Goal: Task Accomplishment & Management: Manage account settings

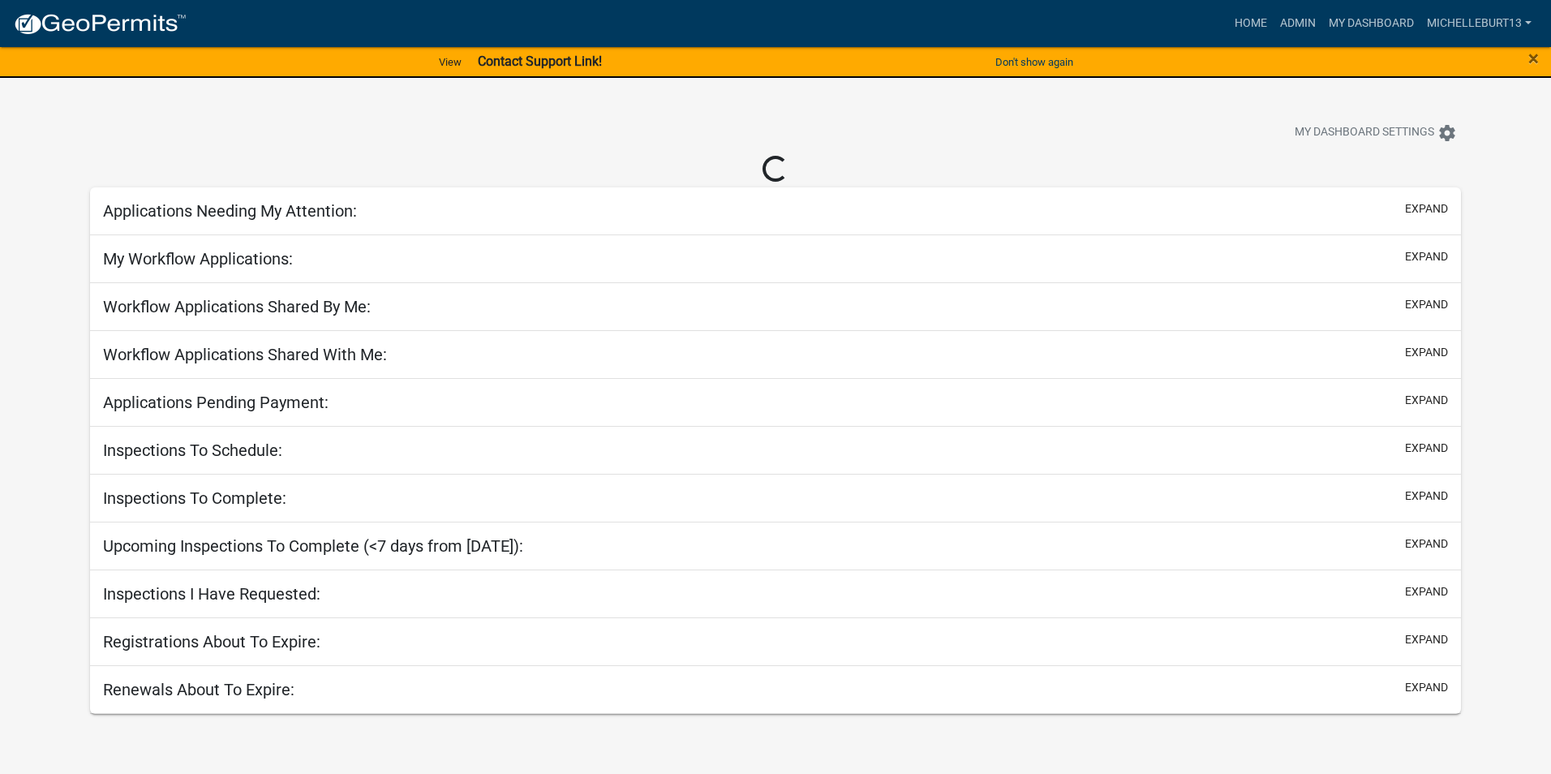
select select "3: 100"
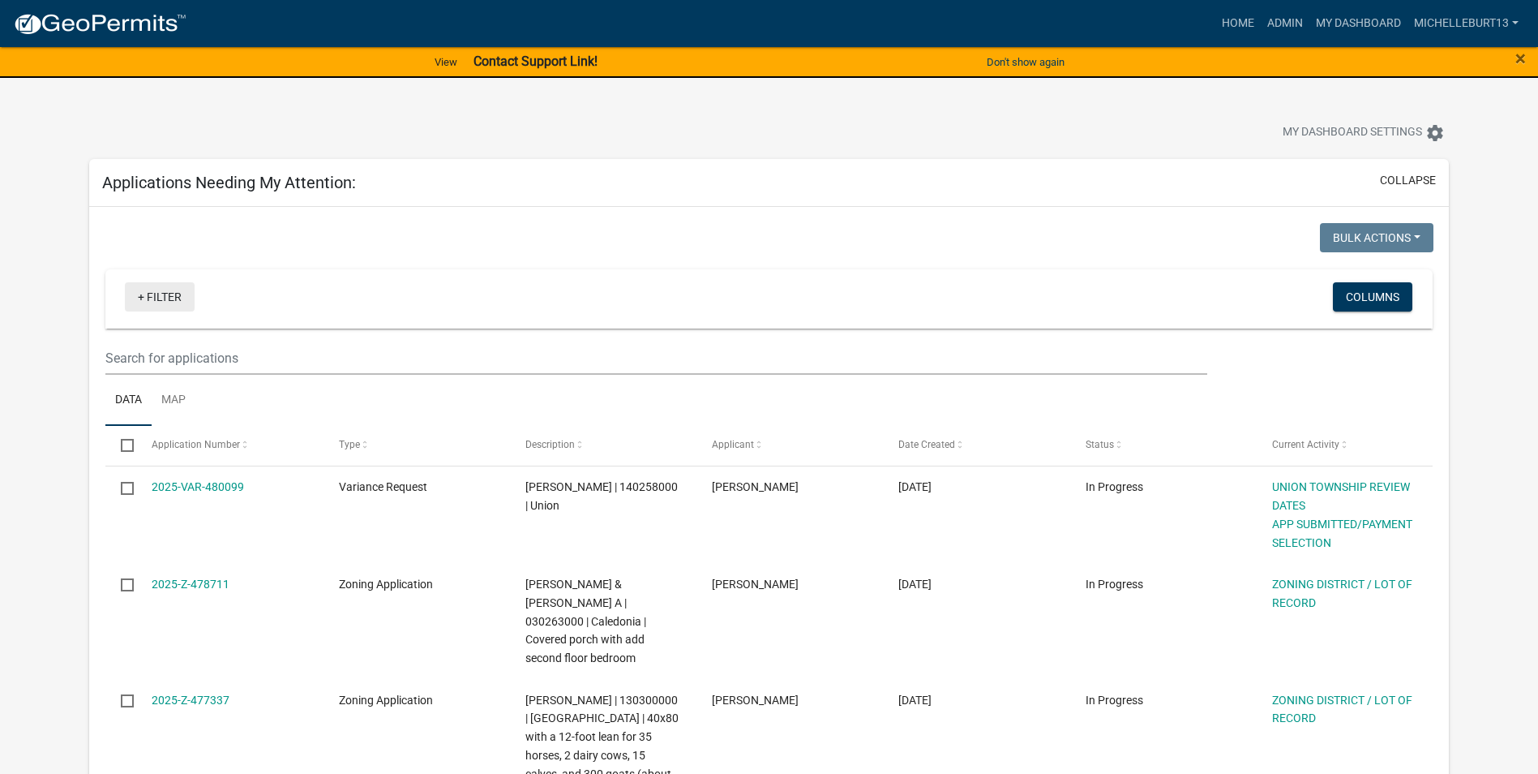
click at [156, 296] on link "+ Filter" at bounding box center [160, 296] width 70 height 29
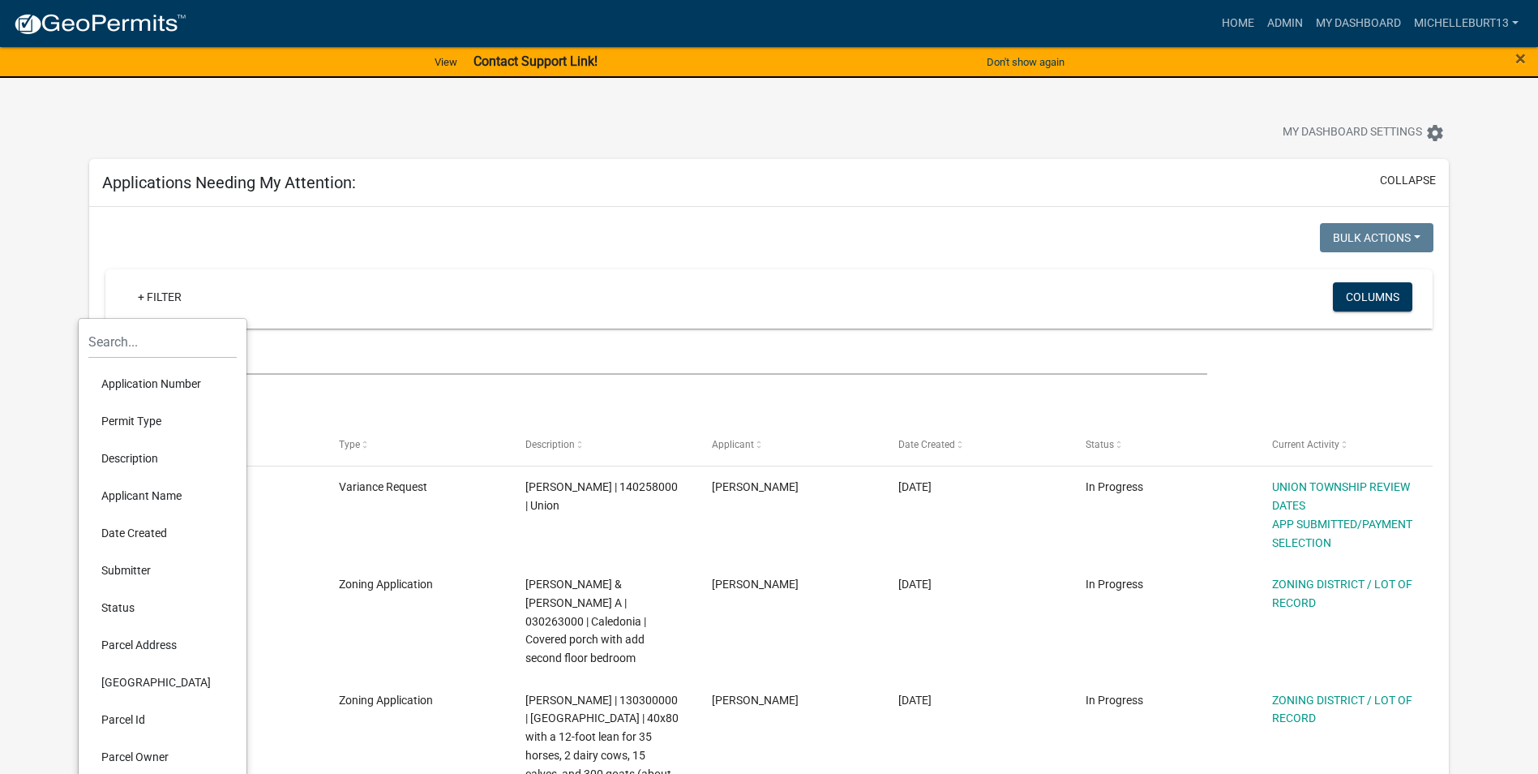
click at [153, 414] on li "Permit Type" at bounding box center [162, 420] width 148 height 37
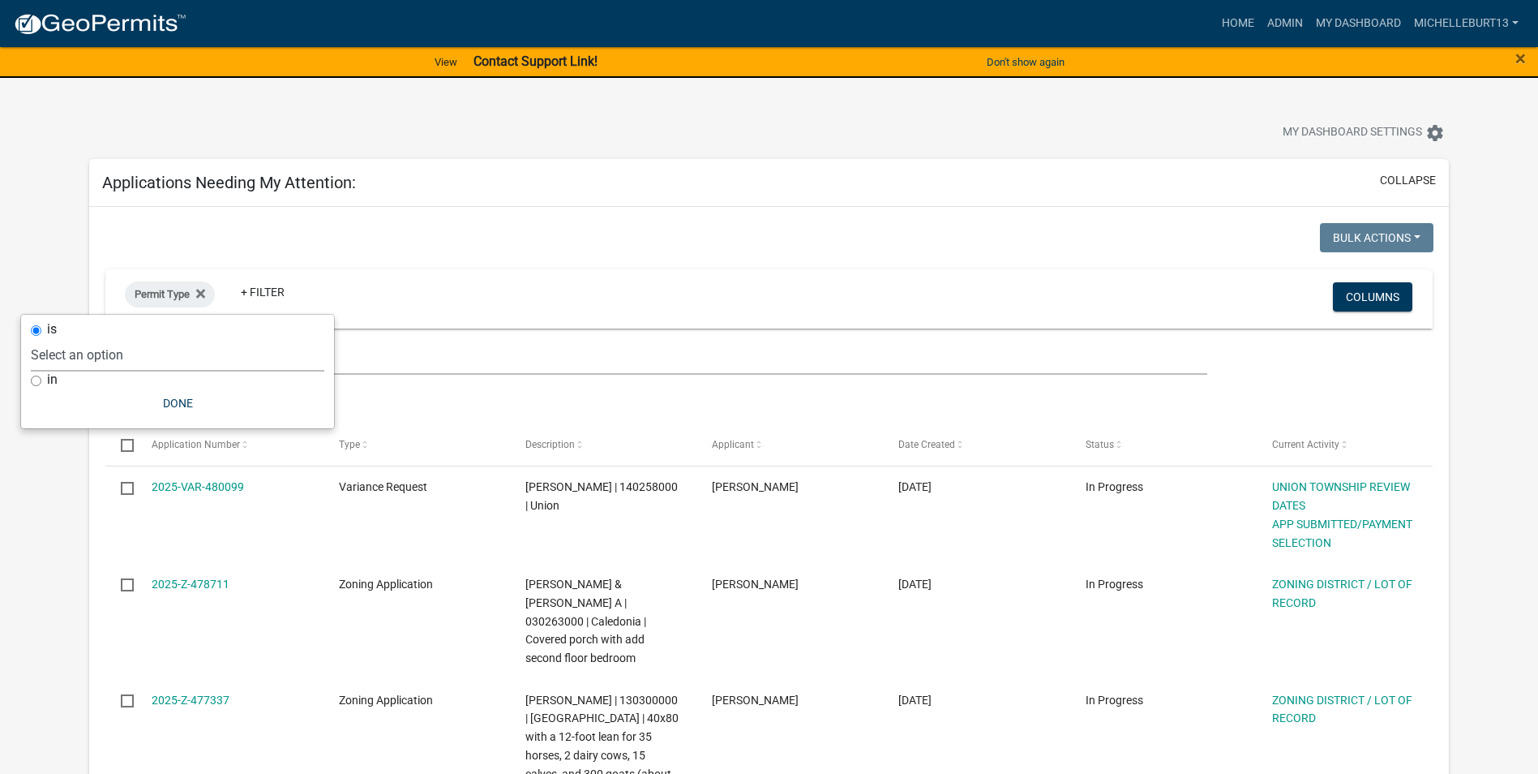
click at [131, 354] on select "Select an option 911 Address Assignment Building Contractor (Registration) Buil…" at bounding box center [178, 354] width 294 height 33
select select "253dacdd-2dce-46fa-a212-aa06fd039a76"
click at [78, 338] on select "Select an option 911 Address Assignment Building Contractor (Registration) Buil…" at bounding box center [178, 354] width 294 height 33
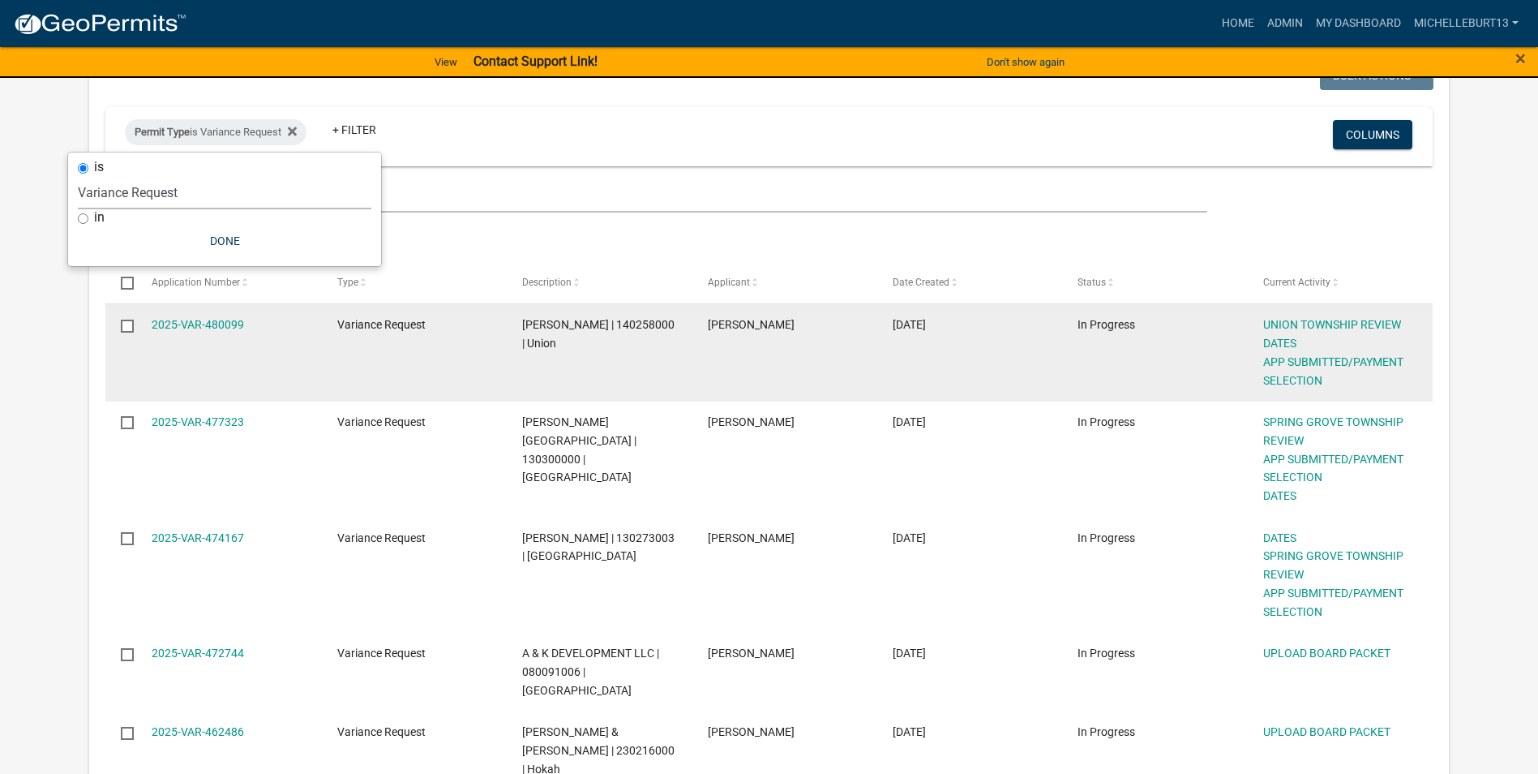
scroll to position [243, 0]
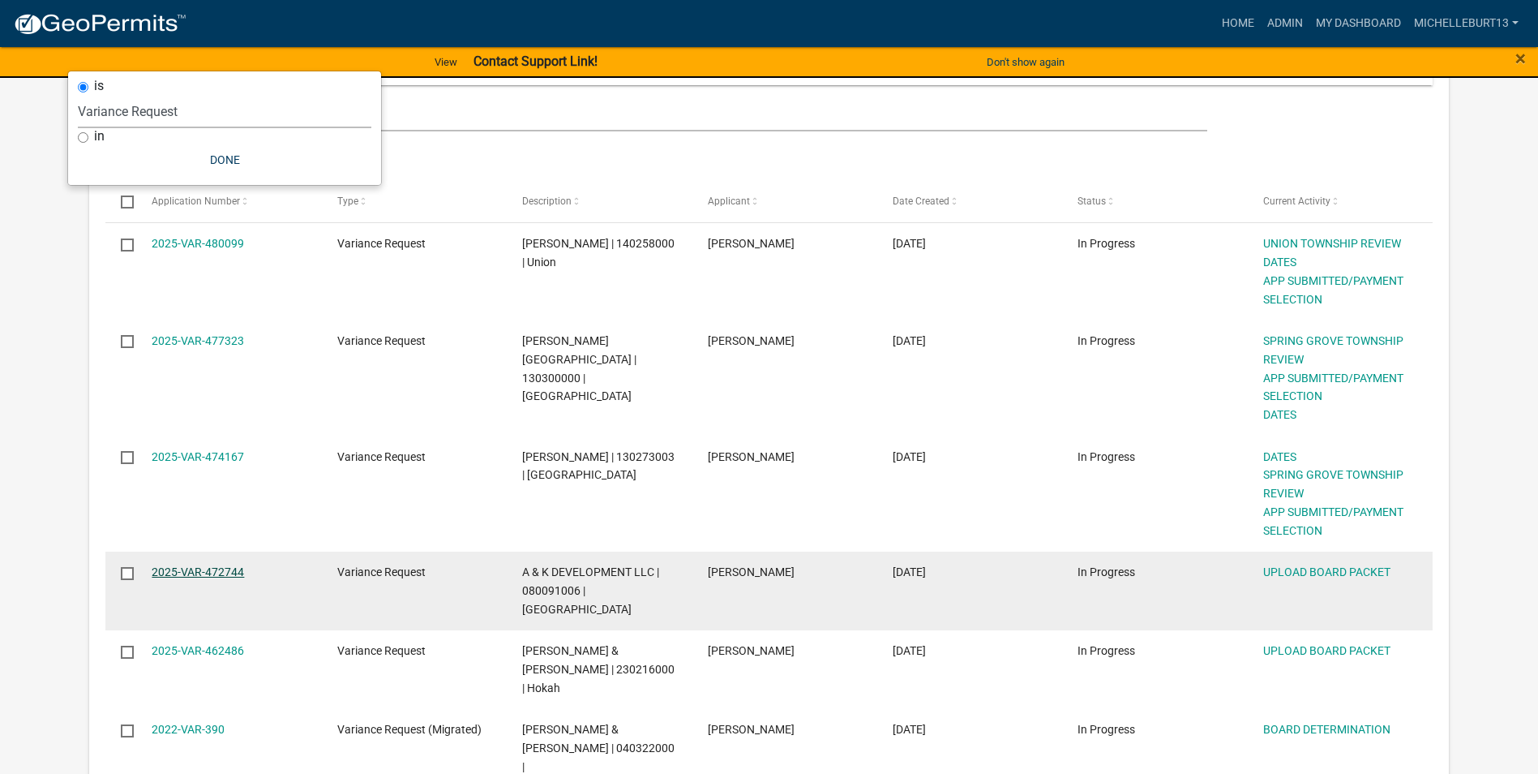
click at [203, 571] on link "2025-VAR-472744" at bounding box center [198, 571] width 92 height 13
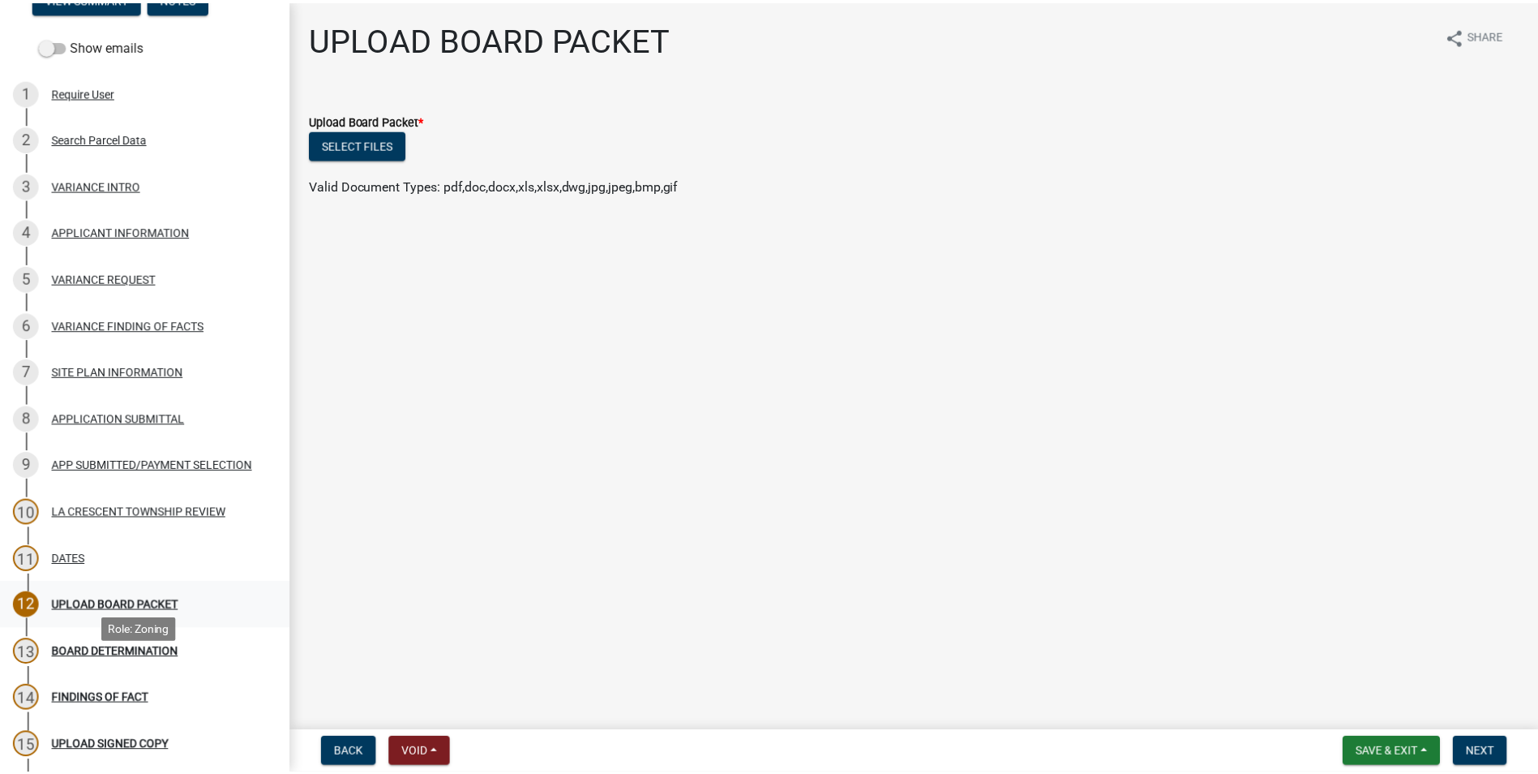
scroll to position [162, 0]
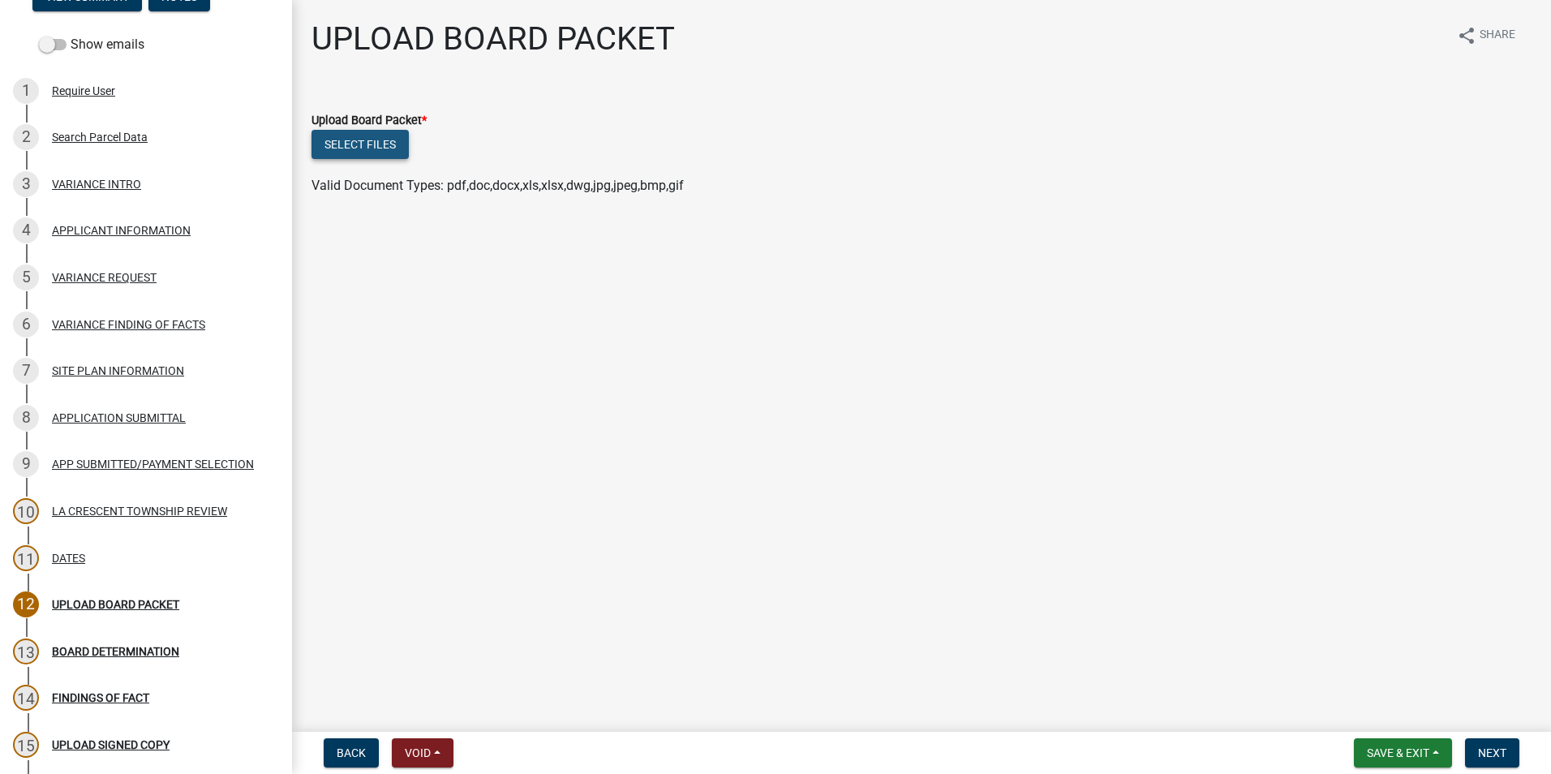
click at [356, 151] on button "Select files" at bounding box center [359, 144] width 97 height 29
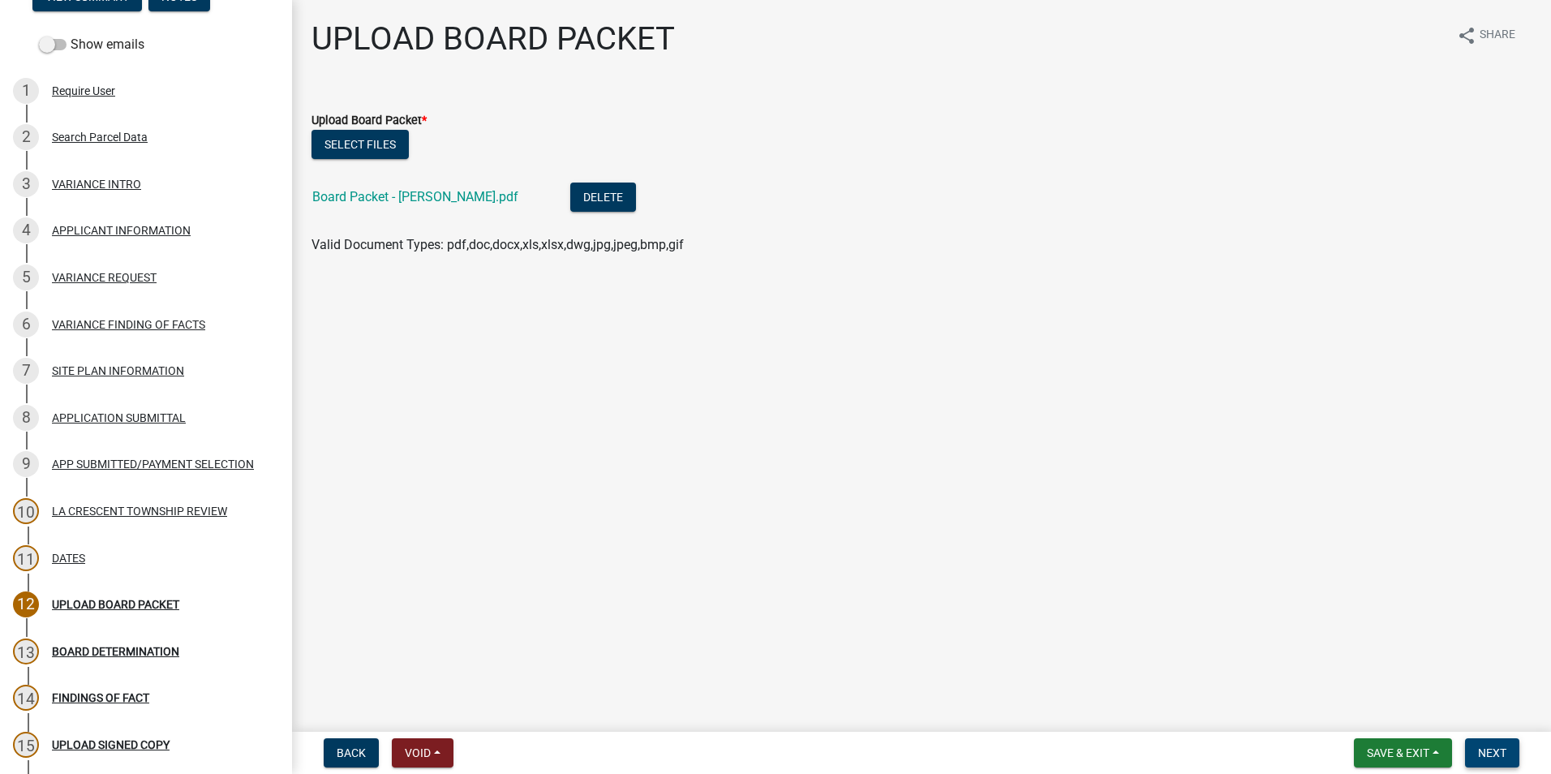
click at [1496, 750] on span "Next" at bounding box center [1492, 752] width 28 height 13
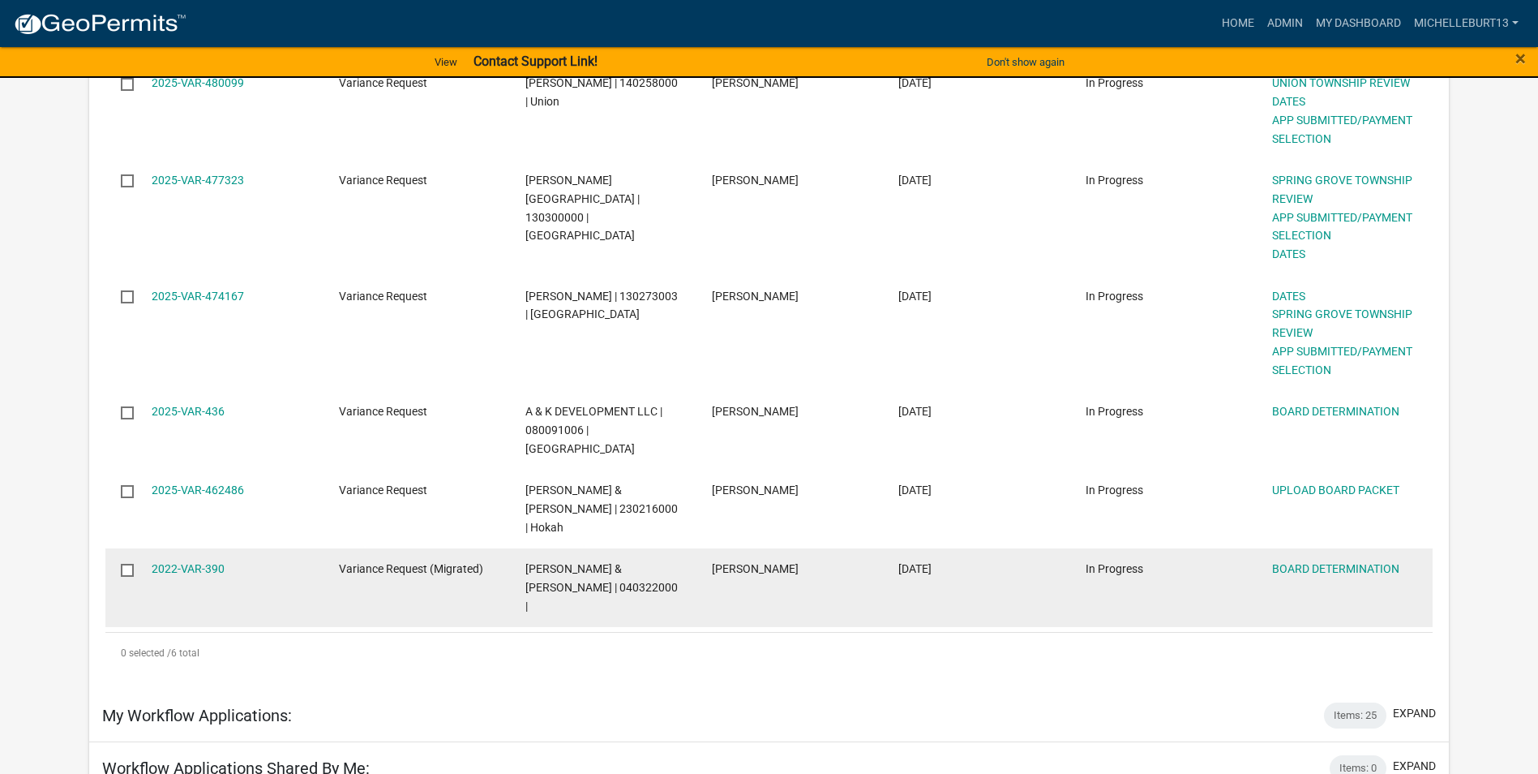
scroll to position [405, 0]
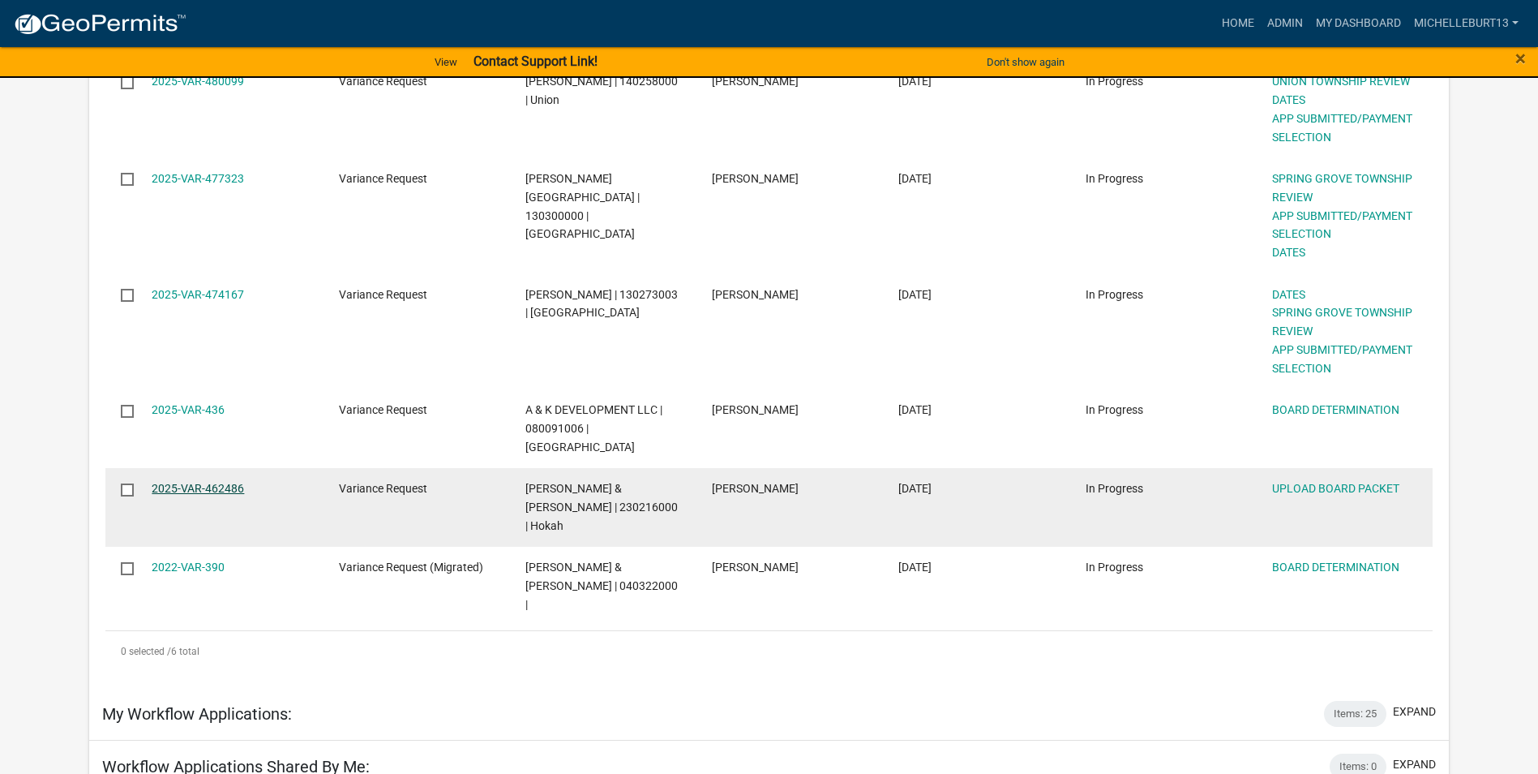
click at [187, 482] on link "2025-VAR-462486" at bounding box center [198, 488] width 92 height 13
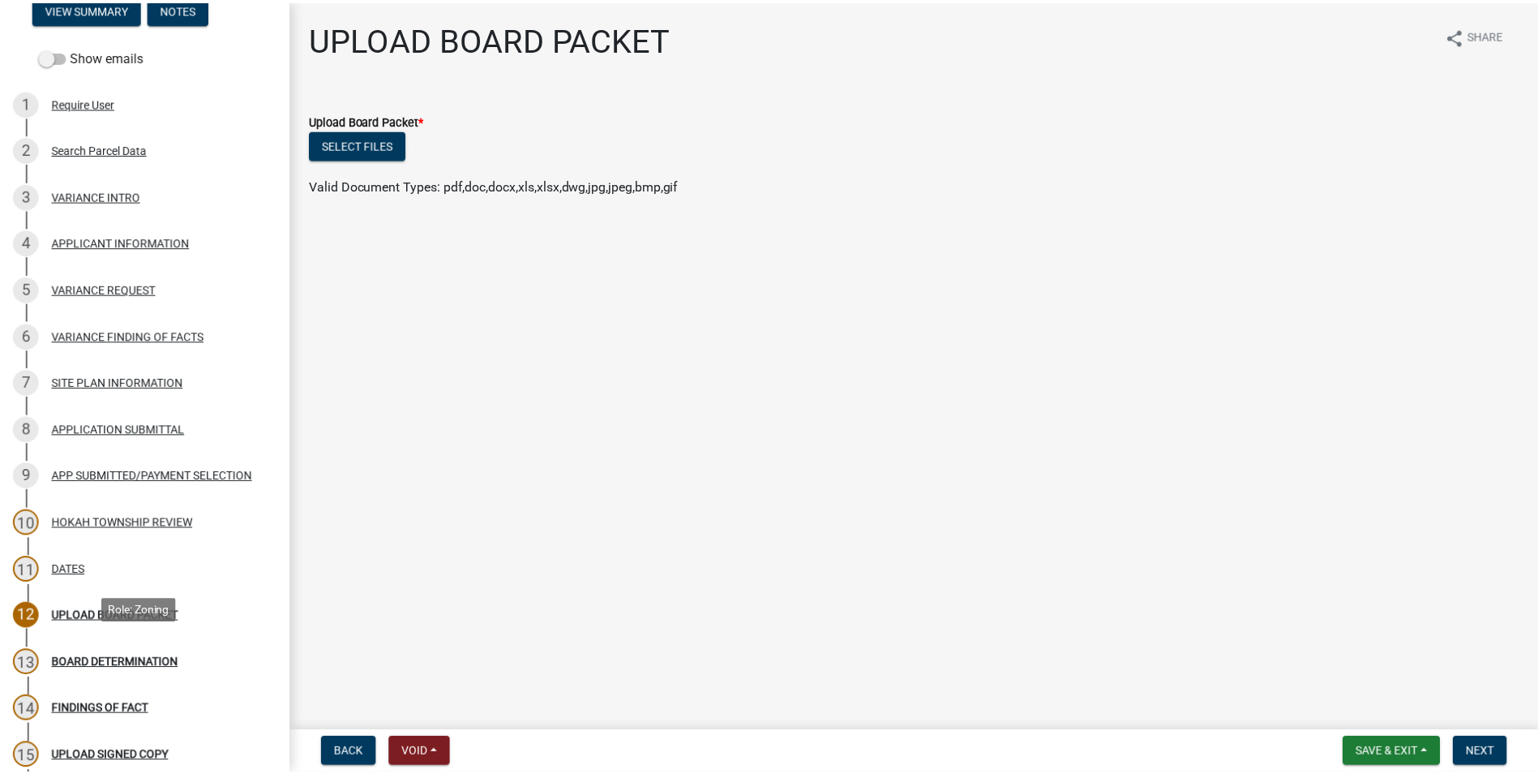
scroll to position [162, 0]
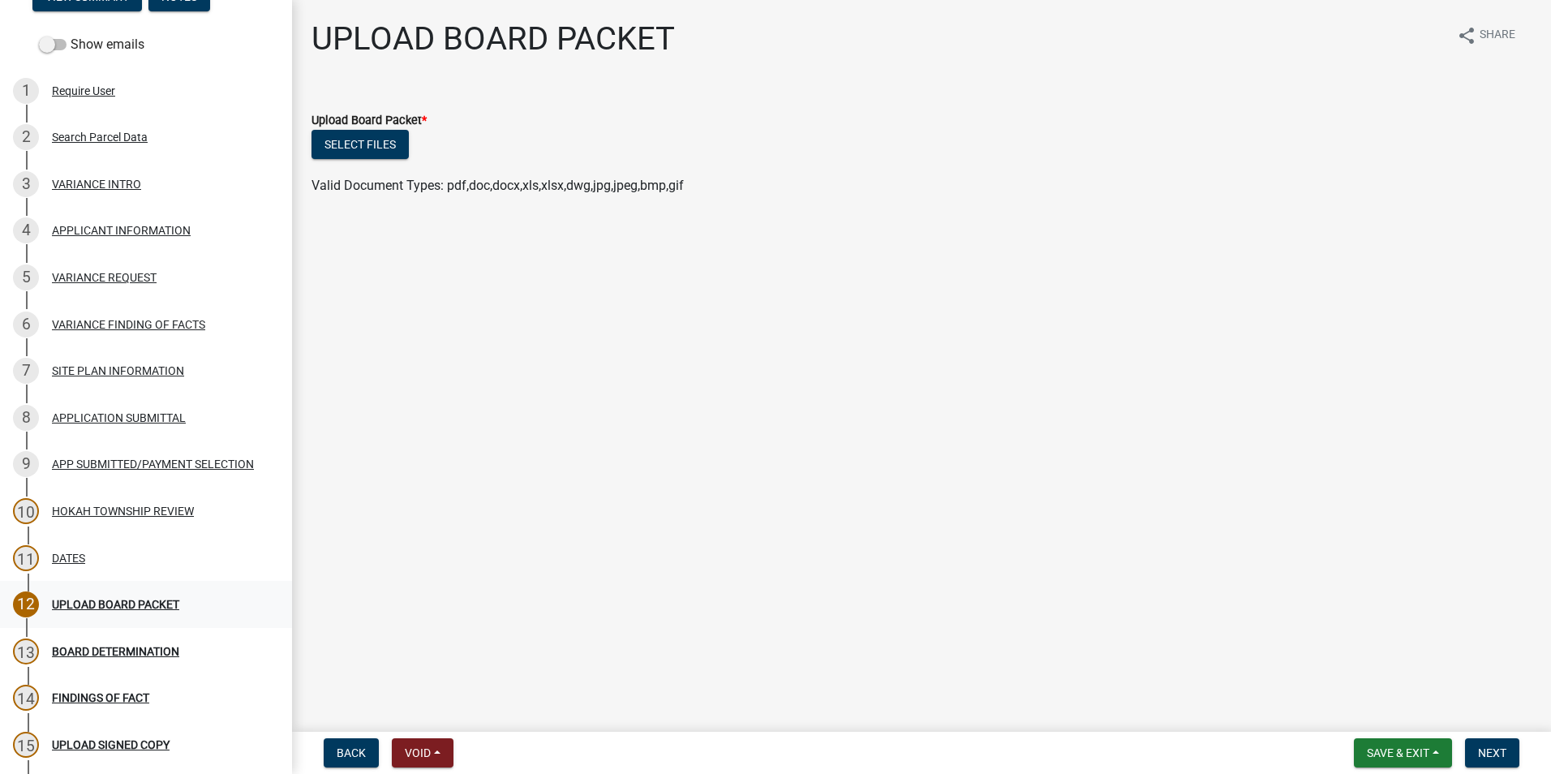
click at [122, 603] on div "UPLOAD BOARD PACKET" at bounding box center [115, 604] width 127 height 11
click at [352, 157] on button "Select files" at bounding box center [359, 144] width 97 height 29
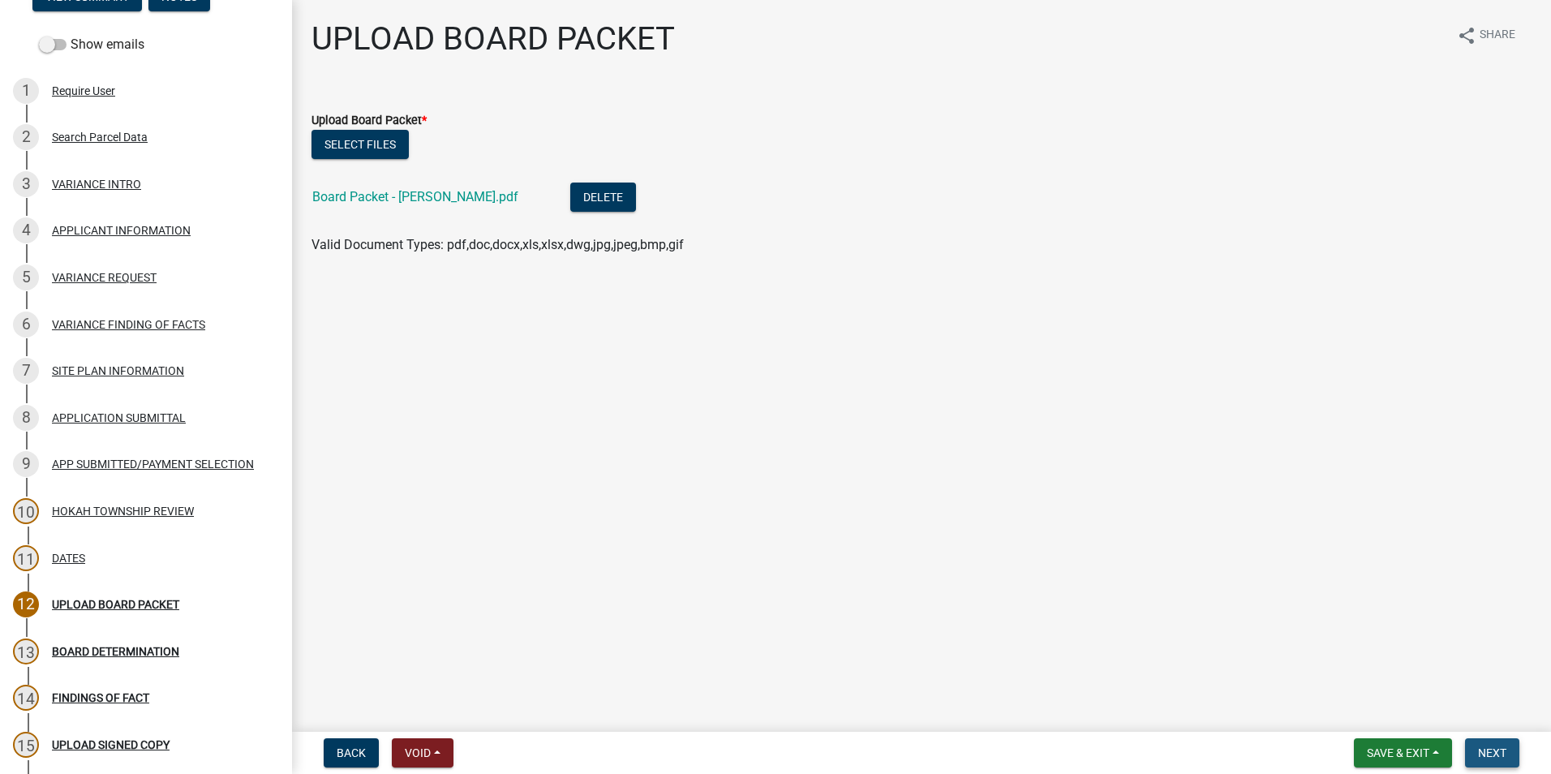
click at [1488, 756] on span "Next" at bounding box center [1492, 752] width 28 height 13
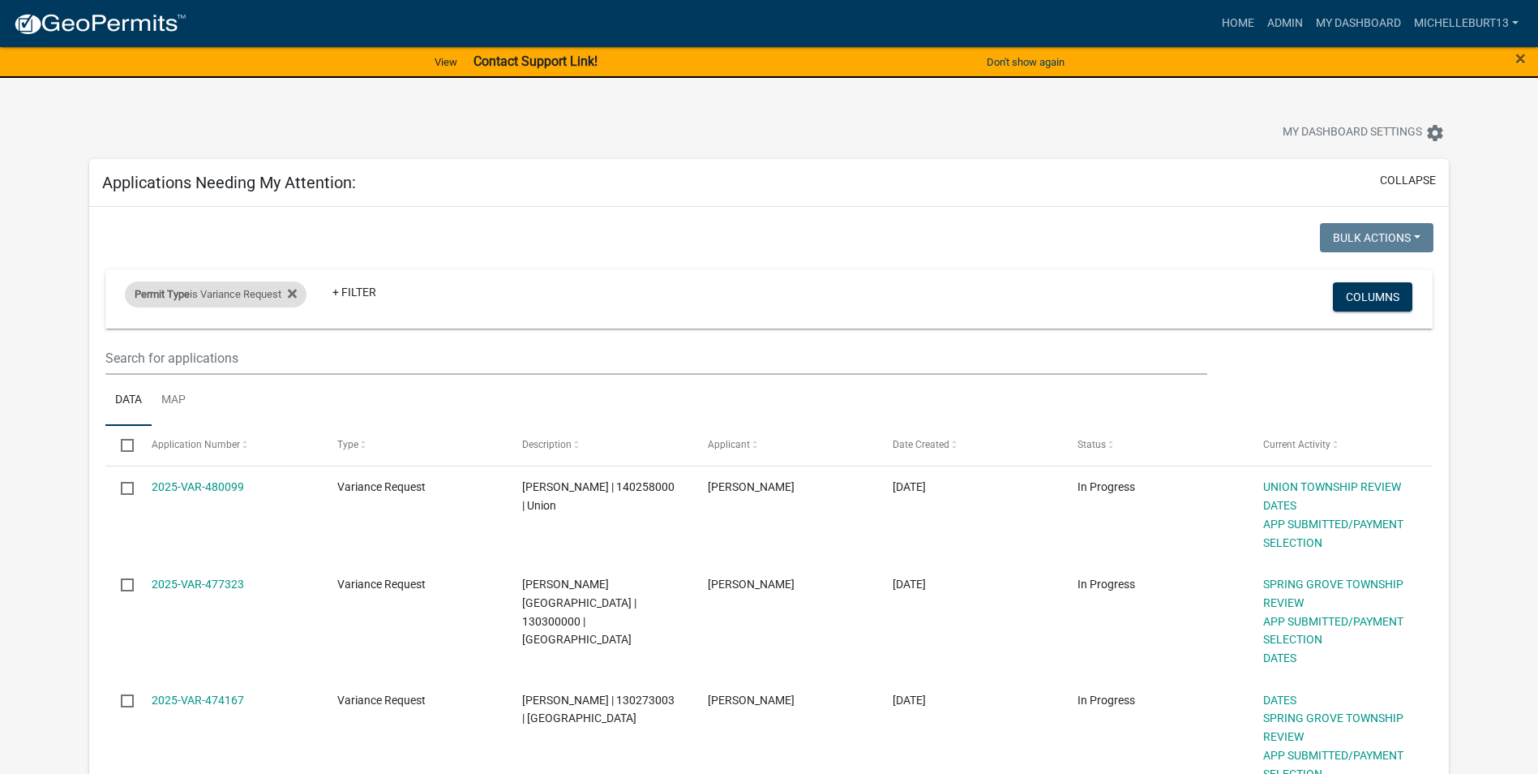
drag, startPoint x: 248, startPoint y: 298, endPoint x: 256, endPoint y: 295, distance: 8.7
click at [248, 298] on div "Permit Type is Variance Request" at bounding box center [216, 294] width 182 height 26
drag, startPoint x: 177, startPoint y: 364, endPoint x: 185, endPoint y: 356, distance: 11.5
click at [177, 365] on select "Select an option 911 Address Assignment Building Contractor (Registration) Buil…" at bounding box center [225, 354] width 294 height 33
select select "bc324cb9-e0e9-4a62-a498-83b9cdb5bb02"
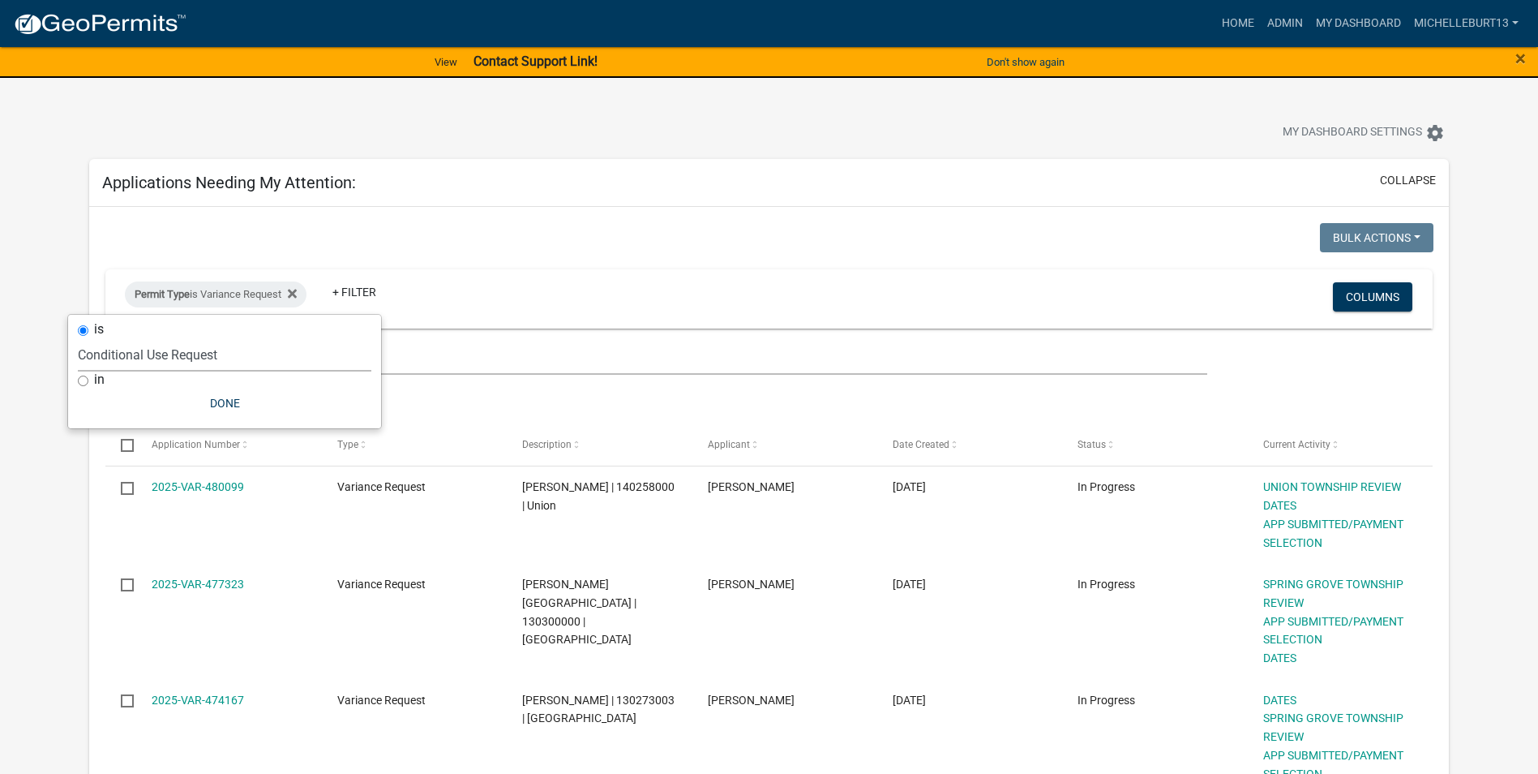
click at [95, 338] on select "Select an option 911 Address Assignment Building Contractor (Registration) Buil…" at bounding box center [225, 354] width 294 height 33
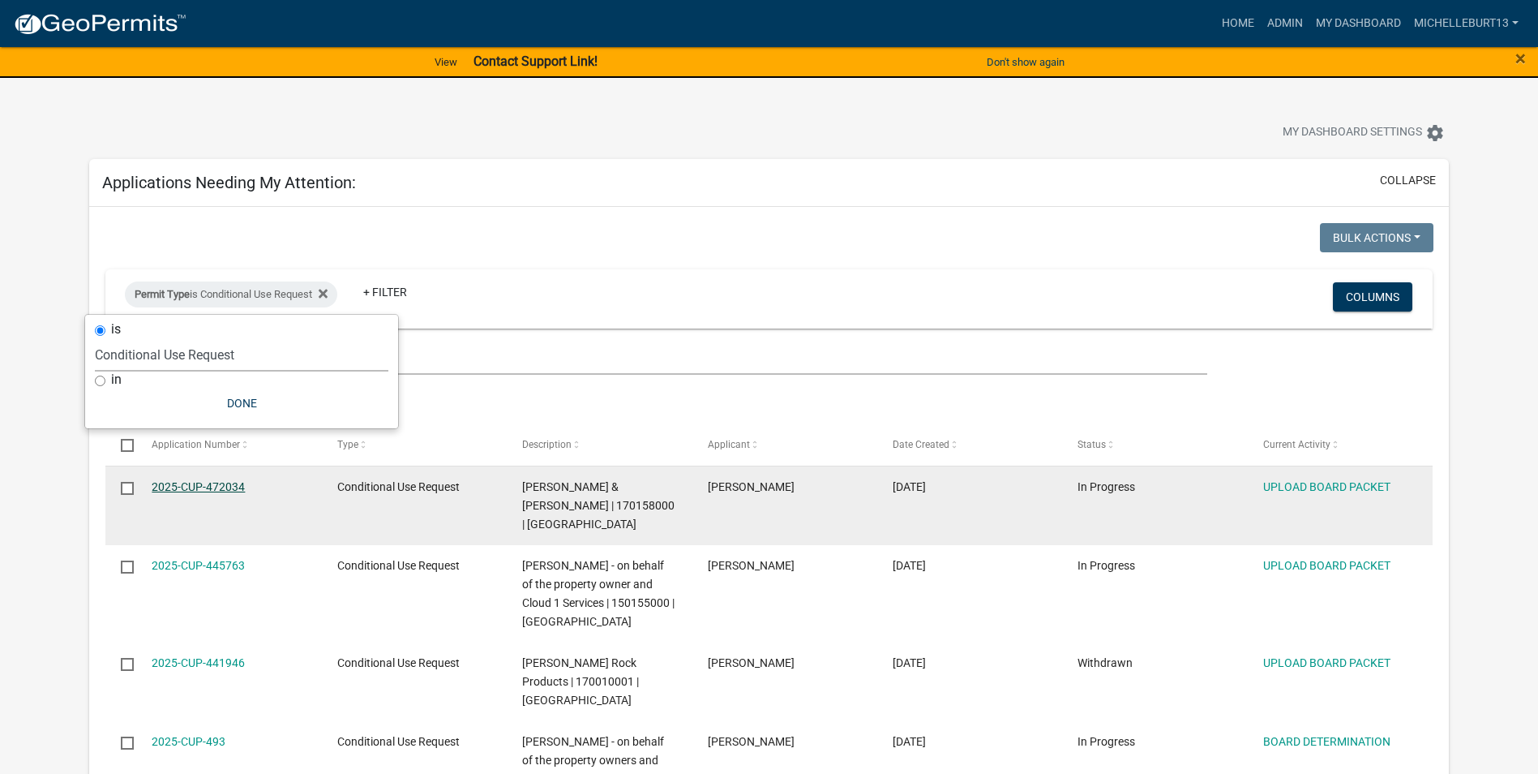
click at [207, 487] on link "2025-CUP-472034" at bounding box center [198, 486] width 93 height 13
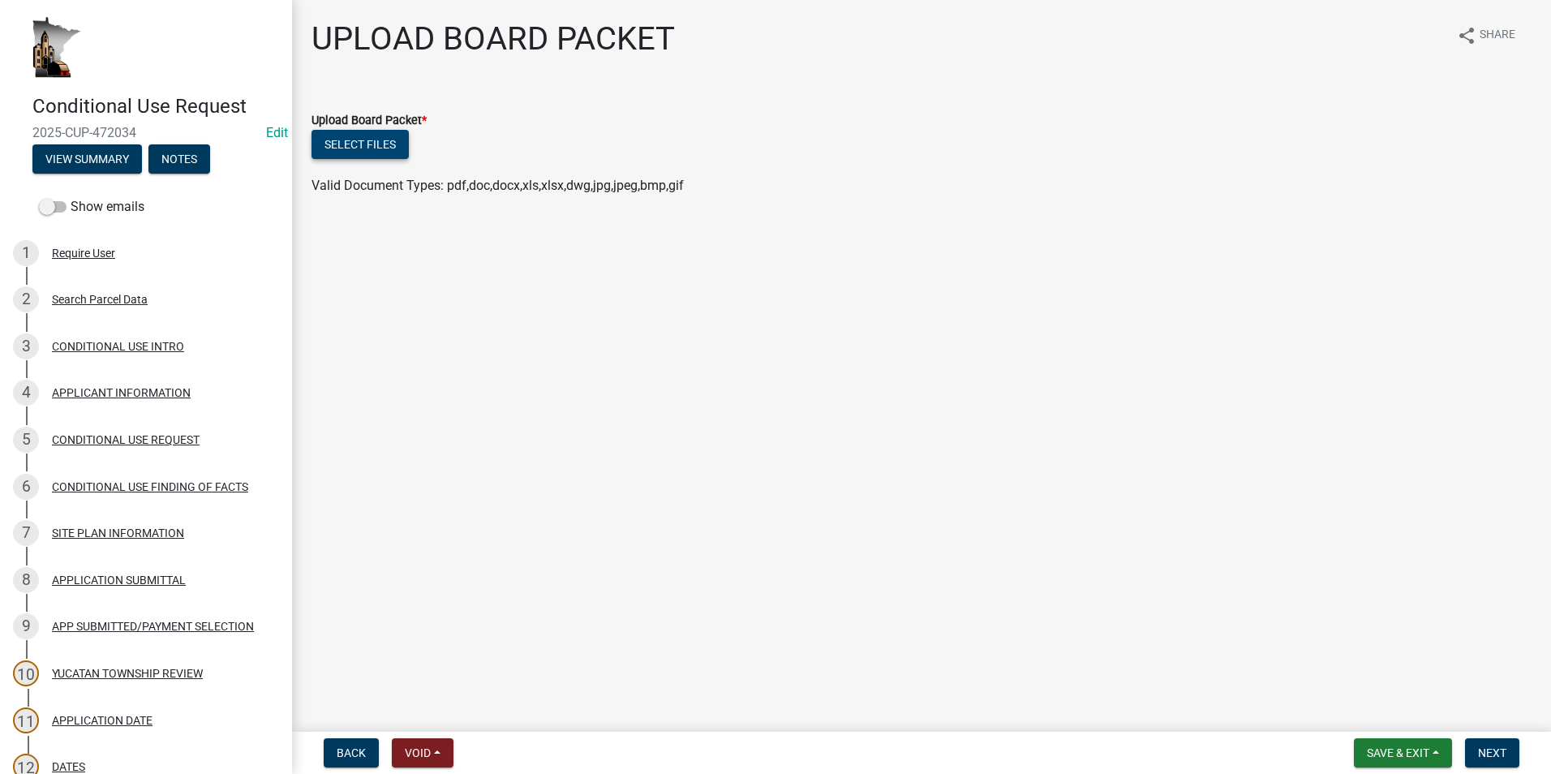
click at [347, 156] on button "Select files" at bounding box center [359, 144] width 97 height 29
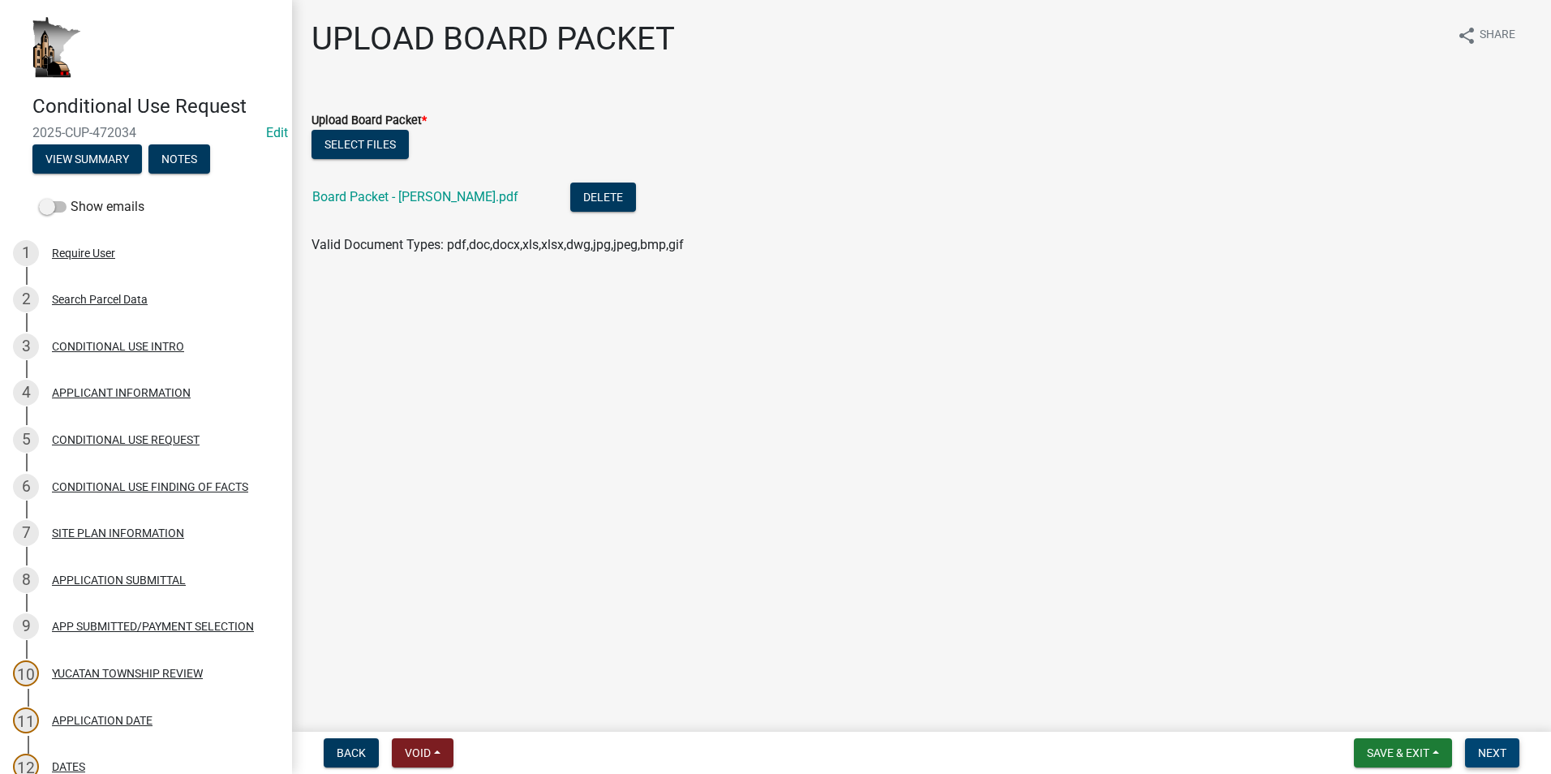
click at [1498, 749] on span "Next" at bounding box center [1492, 752] width 28 height 13
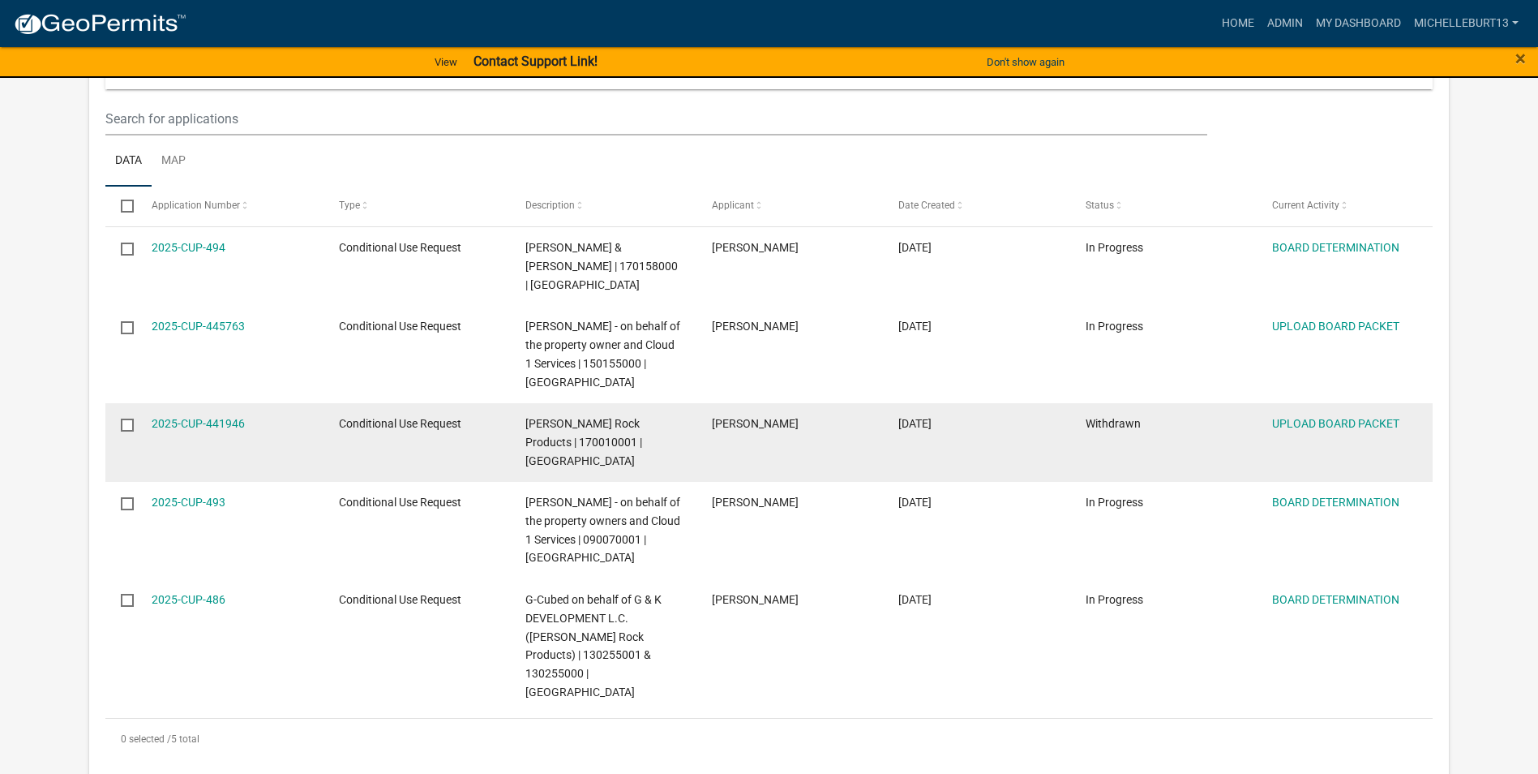
scroll to position [243, 0]
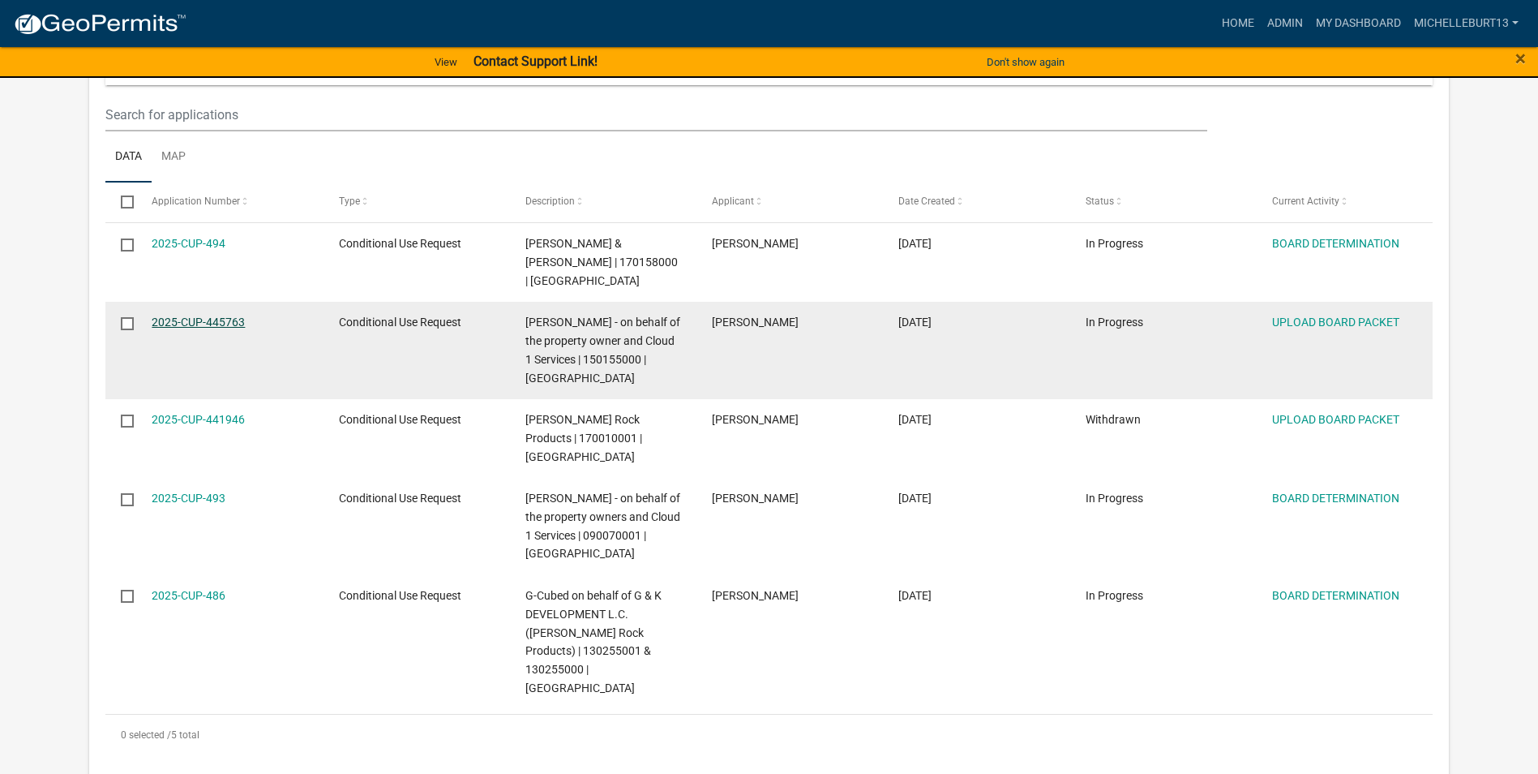
click at [178, 315] on link "2025-CUP-445763" at bounding box center [198, 321] width 93 height 13
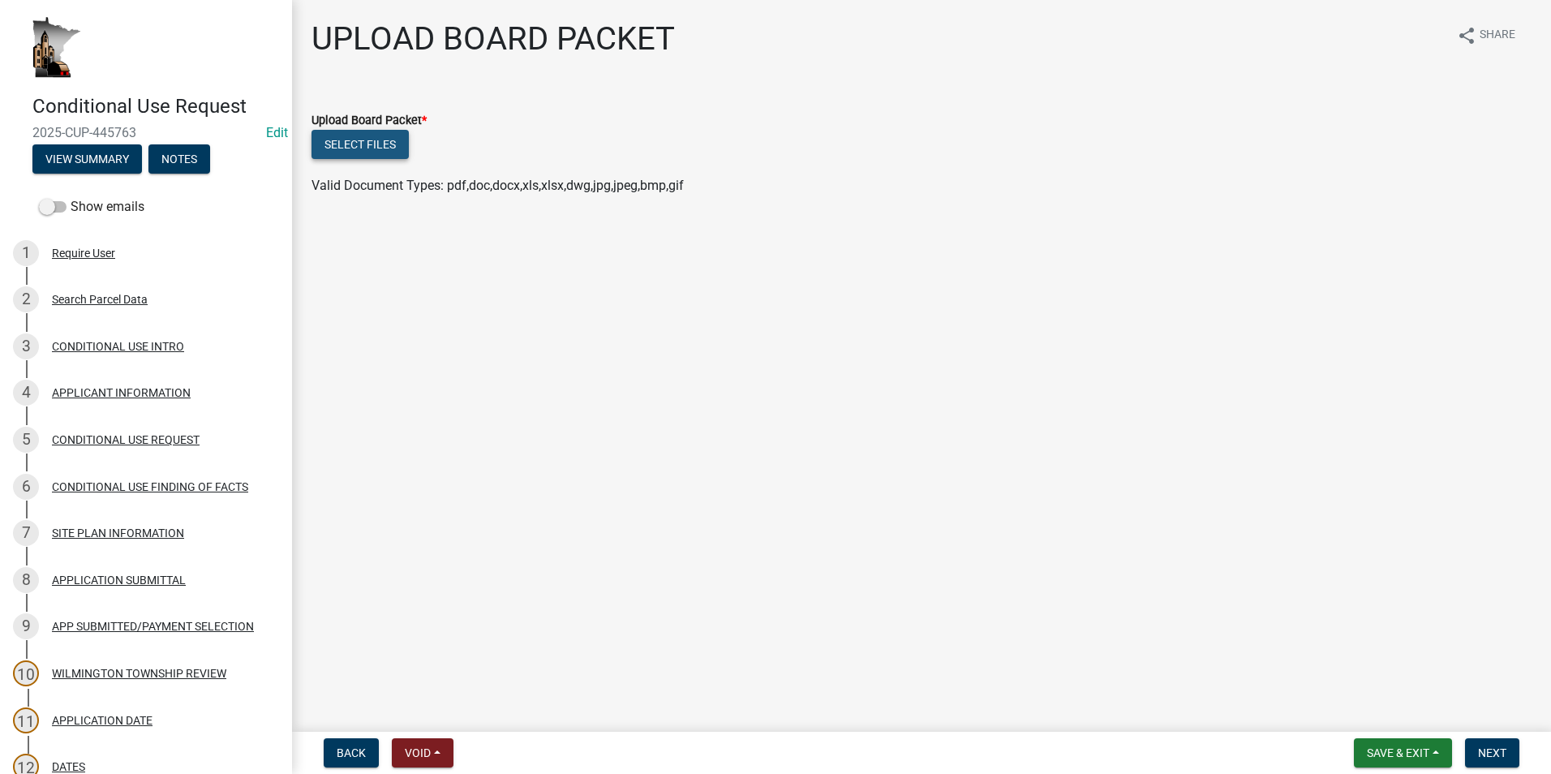
click at [348, 146] on button "Select files" at bounding box center [359, 144] width 97 height 29
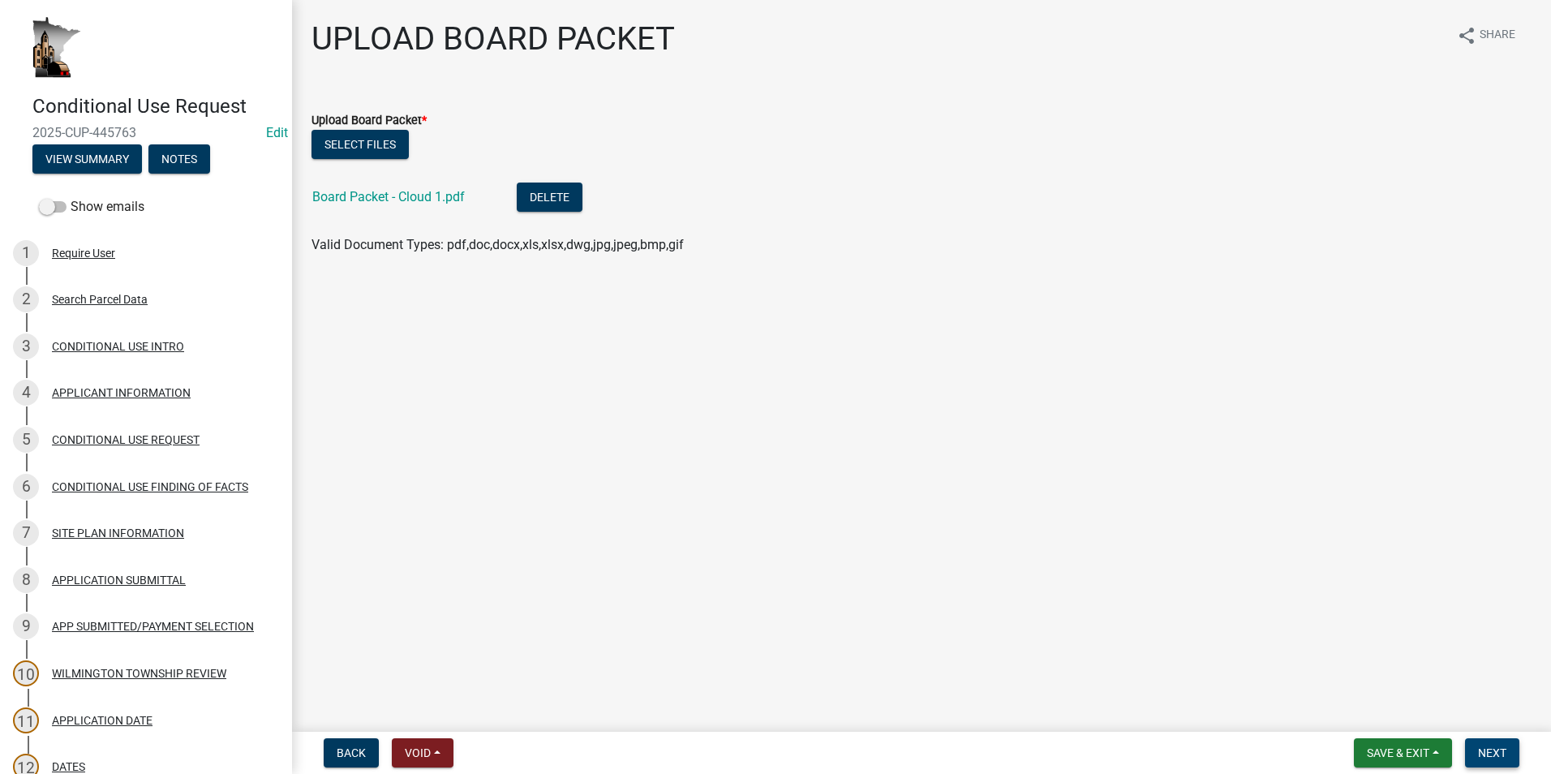
click at [1488, 755] on span "Next" at bounding box center [1492, 752] width 28 height 13
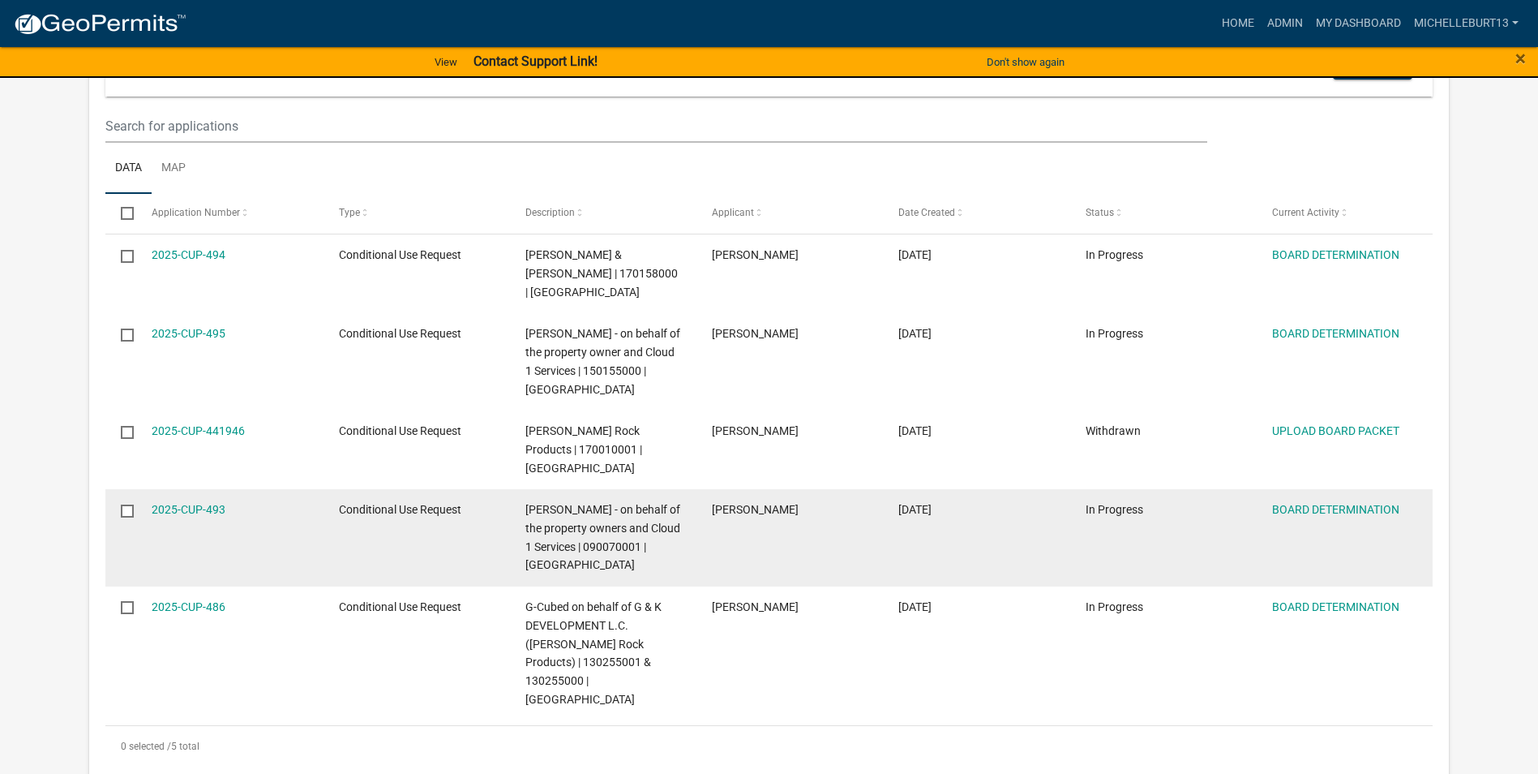
scroll to position [243, 0]
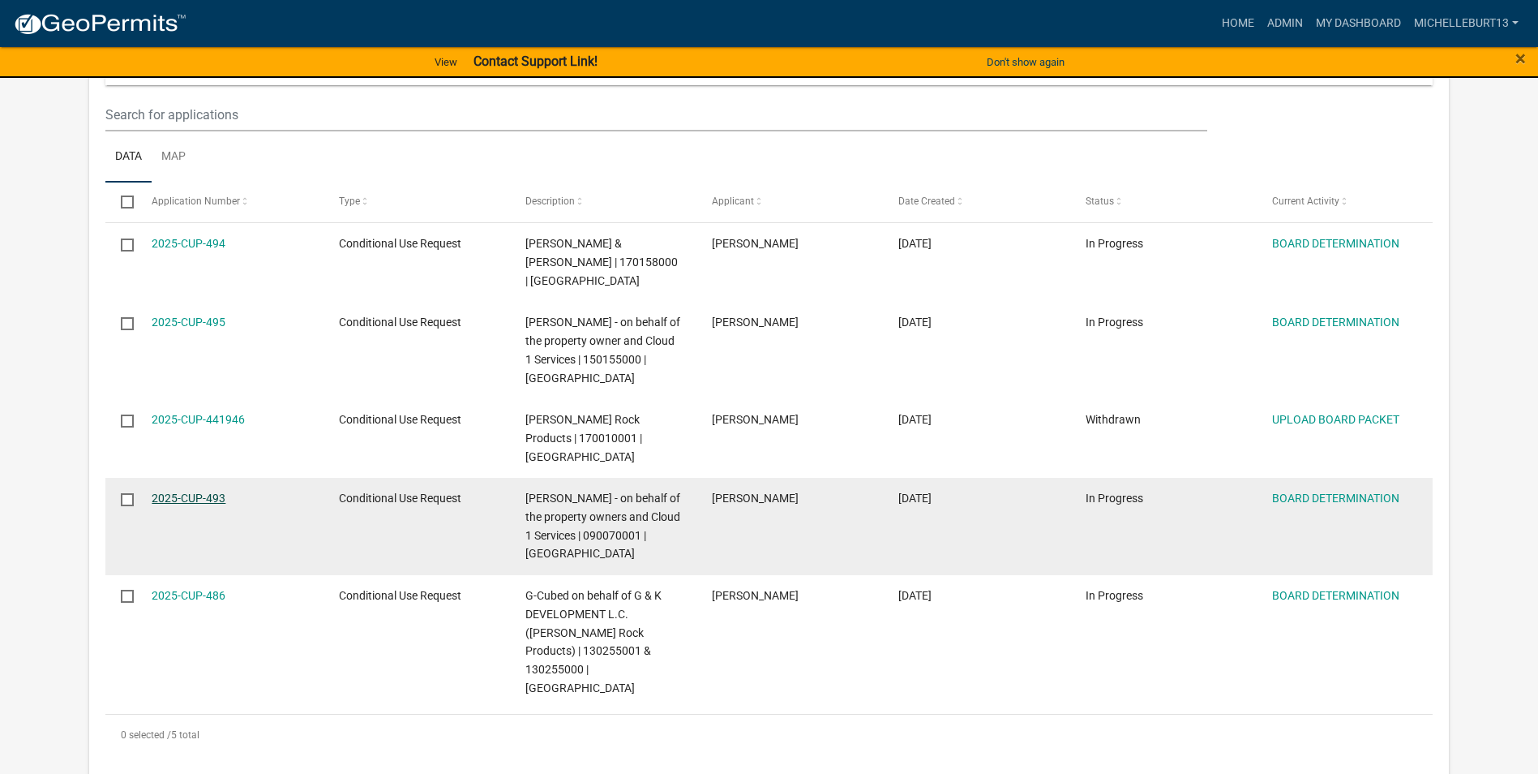
click at [209, 491] on link "2025-CUP-493" at bounding box center [189, 497] width 74 height 13
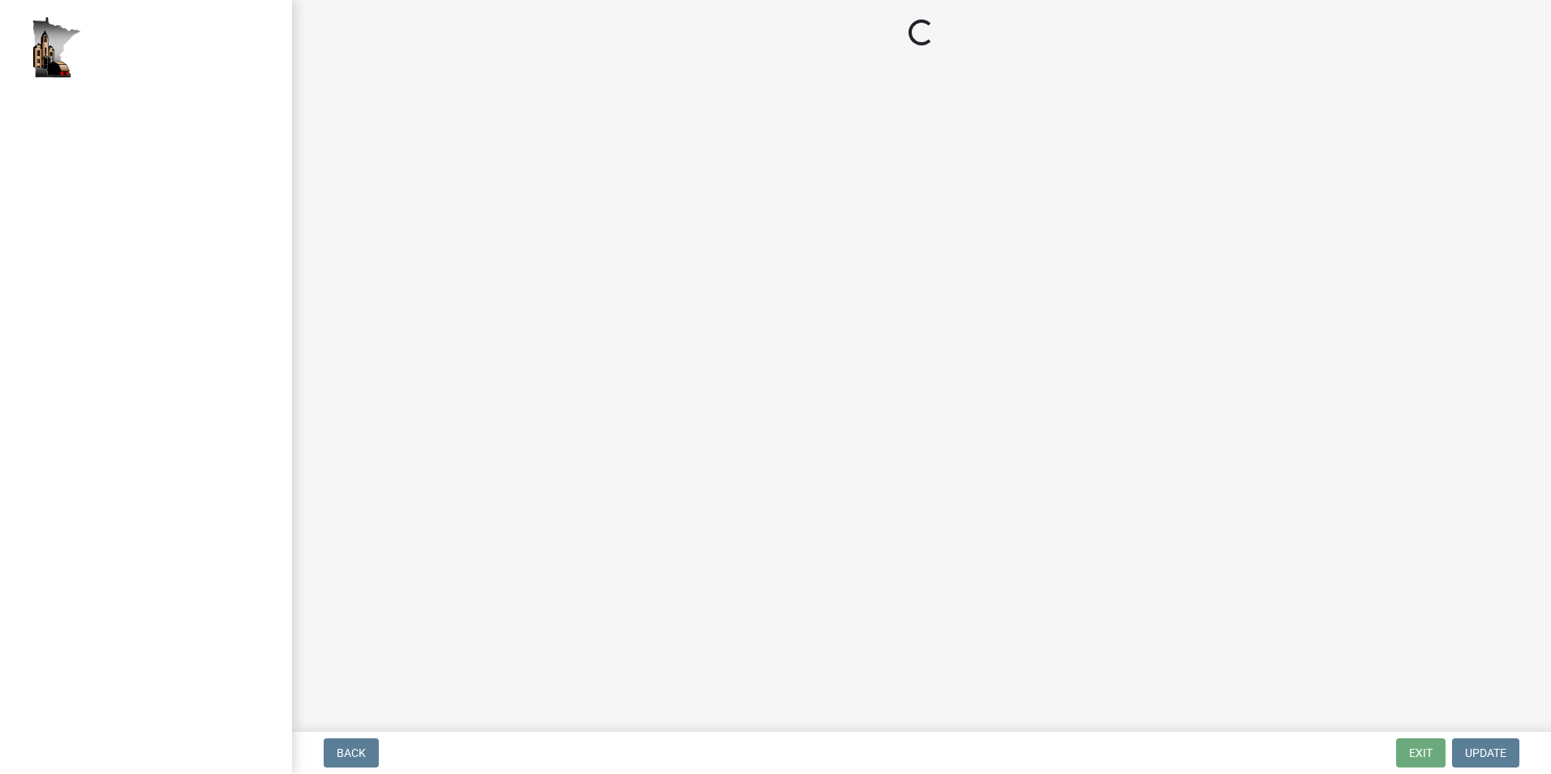
select select "a7b40ebe-ef8f-48cb-90a3-0b394482bfdf"
select select "491bd391-3a84-4da8-9cbf-867fadeae0b5"
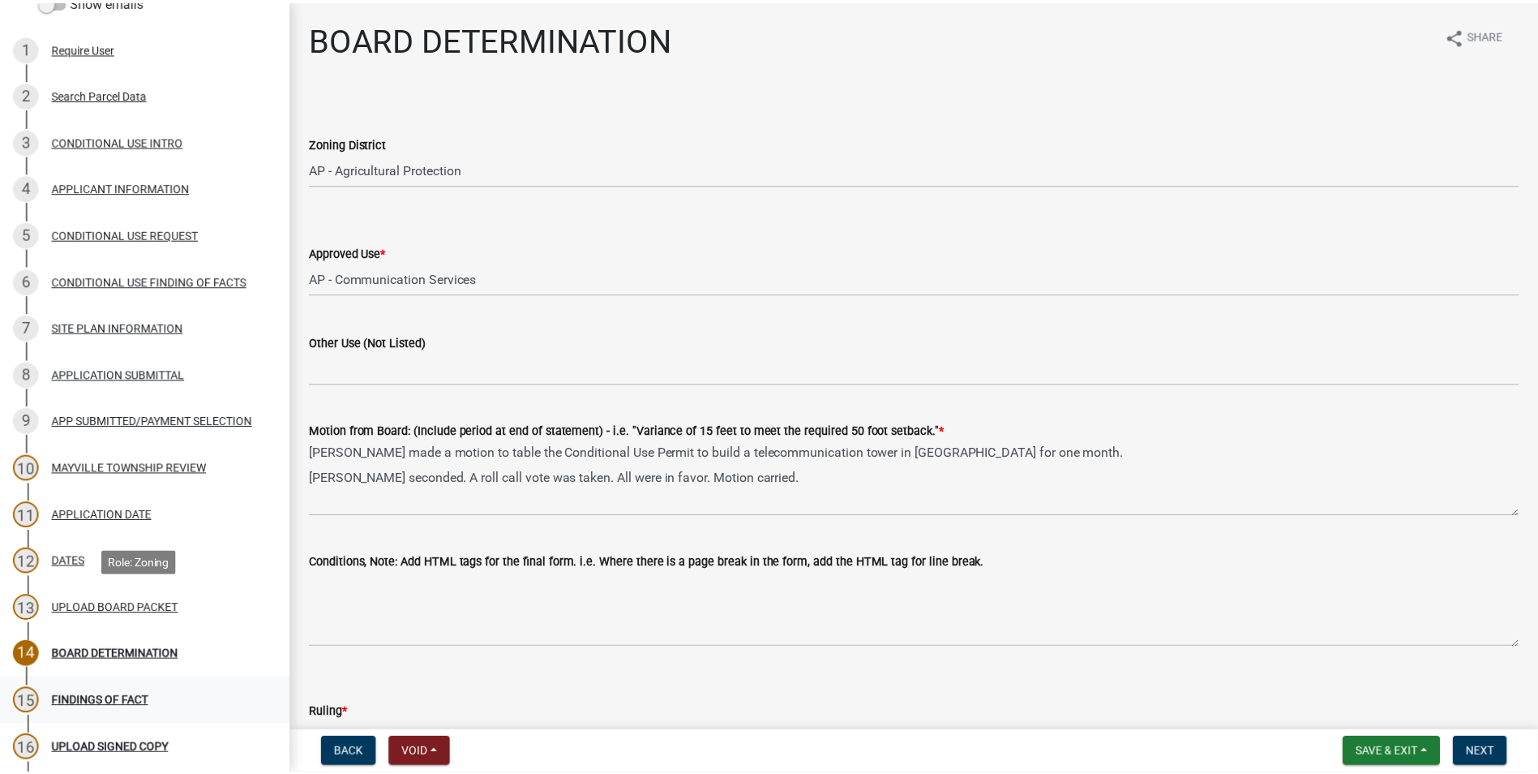
scroll to position [243, 0]
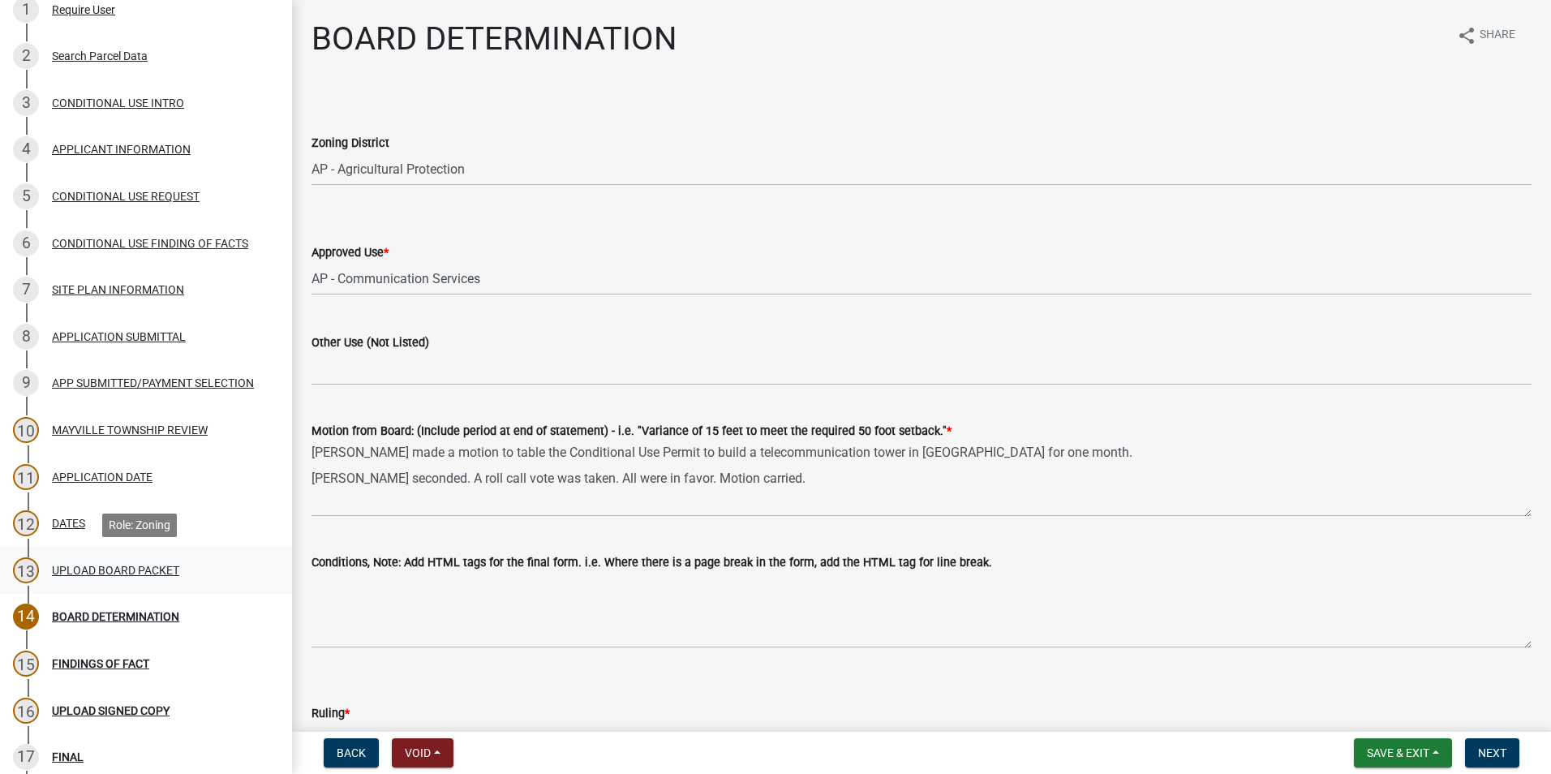
click at [98, 568] on div "UPLOAD BOARD PACKET" at bounding box center [115, 569] width 127 height 11
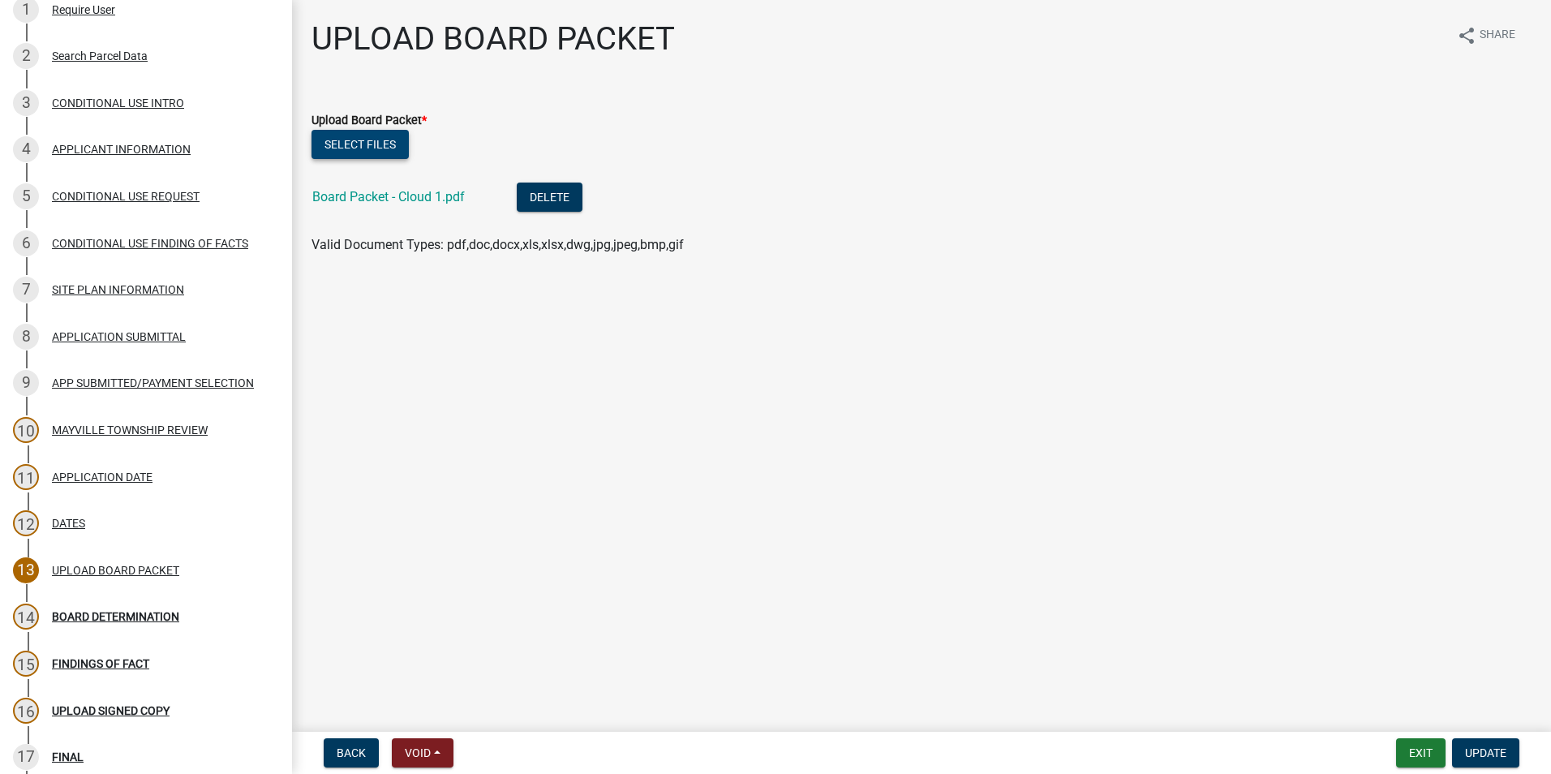
click at [365, 136] on button "Select files" at bounding box center [359, 144] width 97 height 29
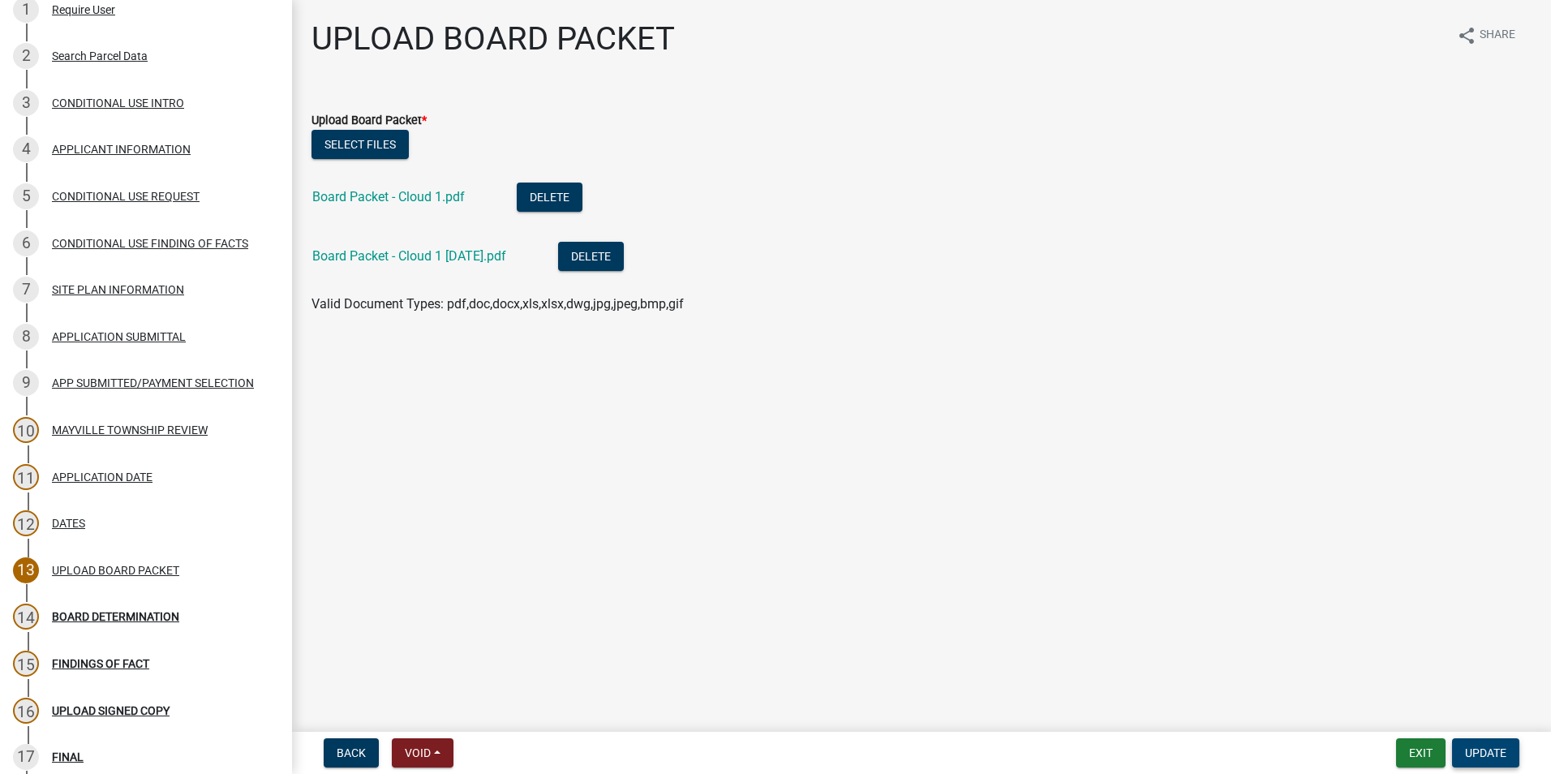
click at [1491, 753] on span "Update" at bounding box center [1485, 752] width 41 height 13
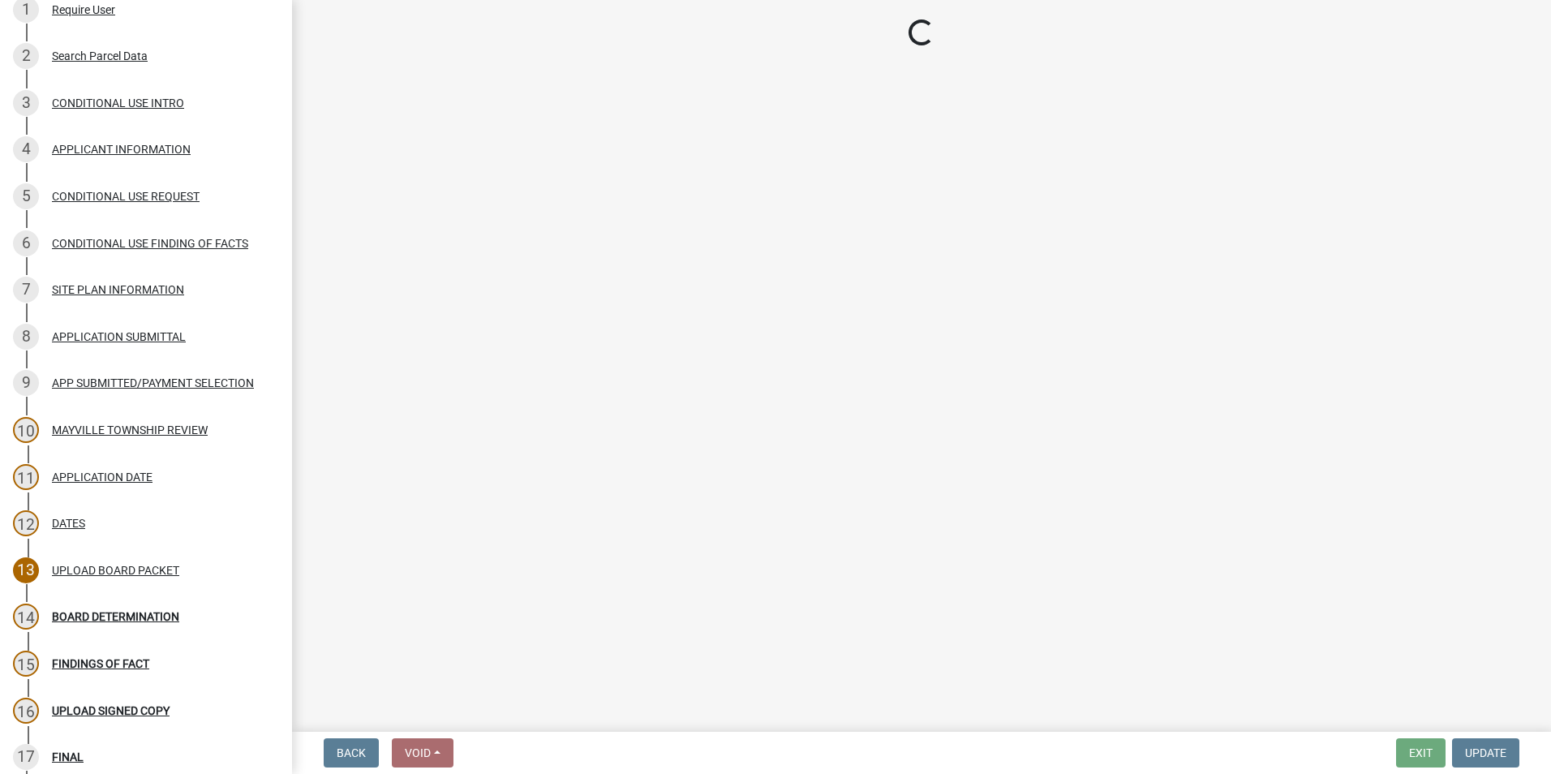
select select "a7b40ebe-ef8f-48cb-90a3-0b394482bfdf"
select select "491bd391-3a84-4da8-9cbf-867fadeae0b5"
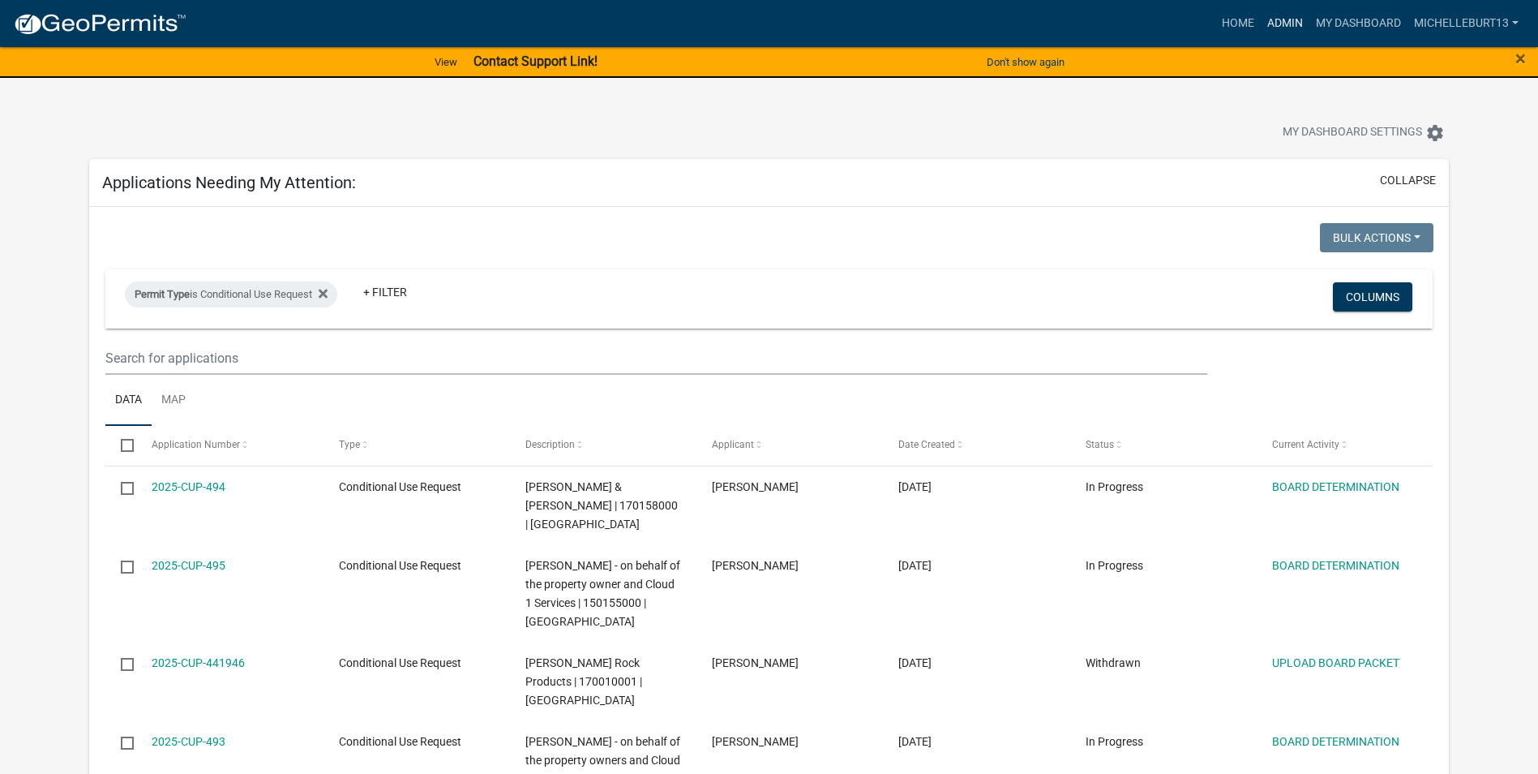
click at [1304, 19] on link "Admin" at bounding box center [1285, 23] width 49 height 31
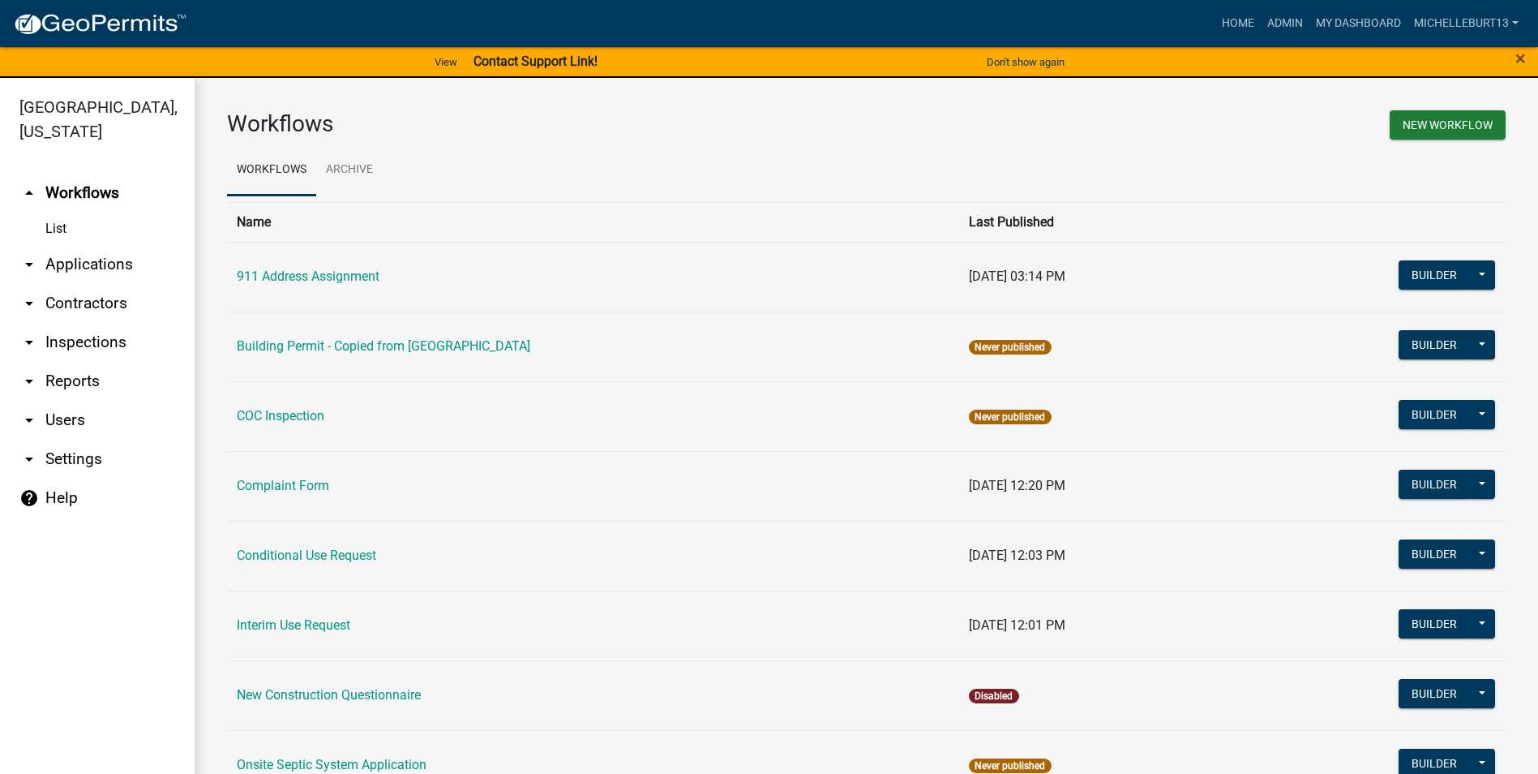
click at [97, 268] on link "arrow_drop_down Applications" at bounding box center [97, 264] width 195 height 39
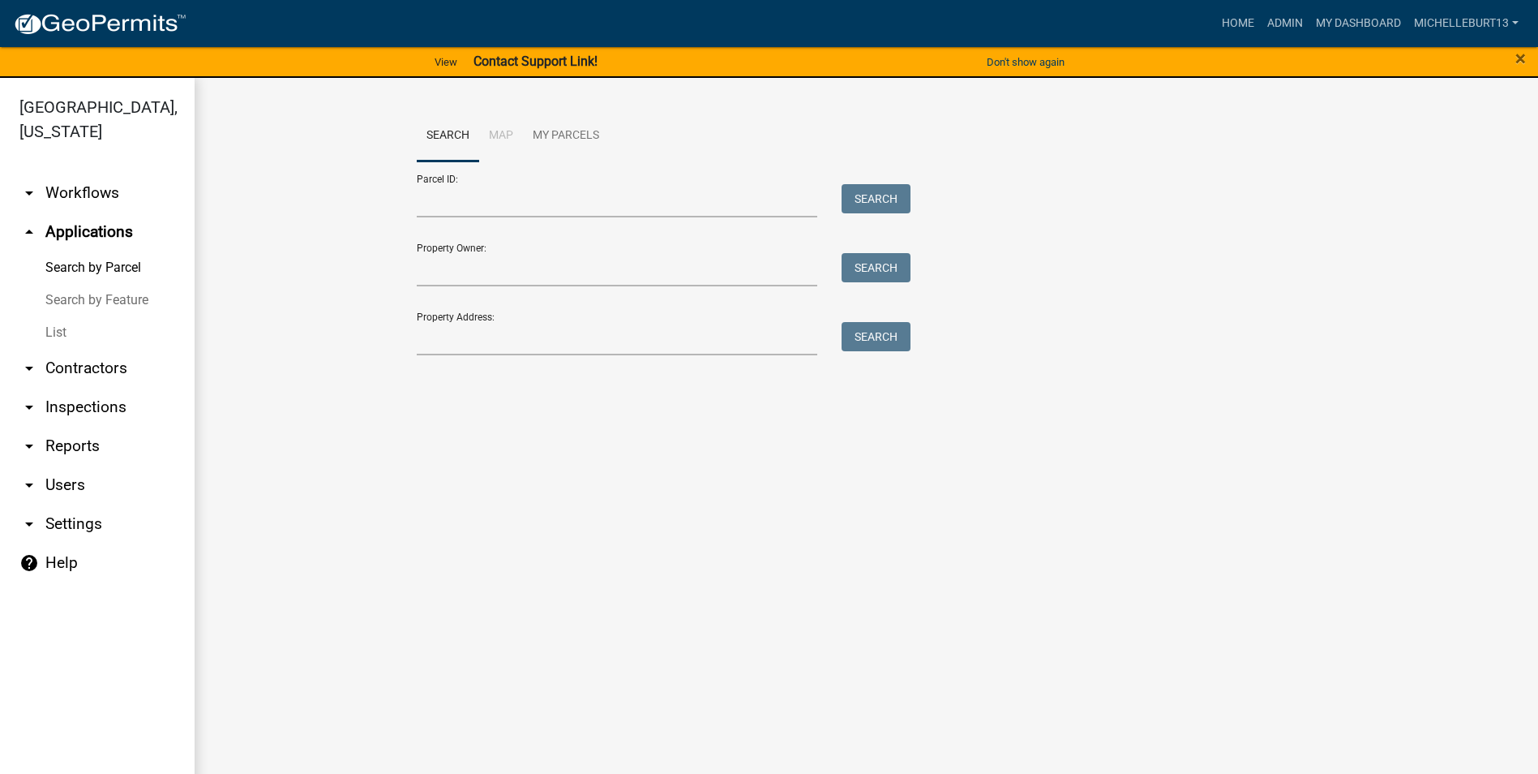
click at [64, 324] on link "List" at bounding box center [97, 332] width 195 height 32
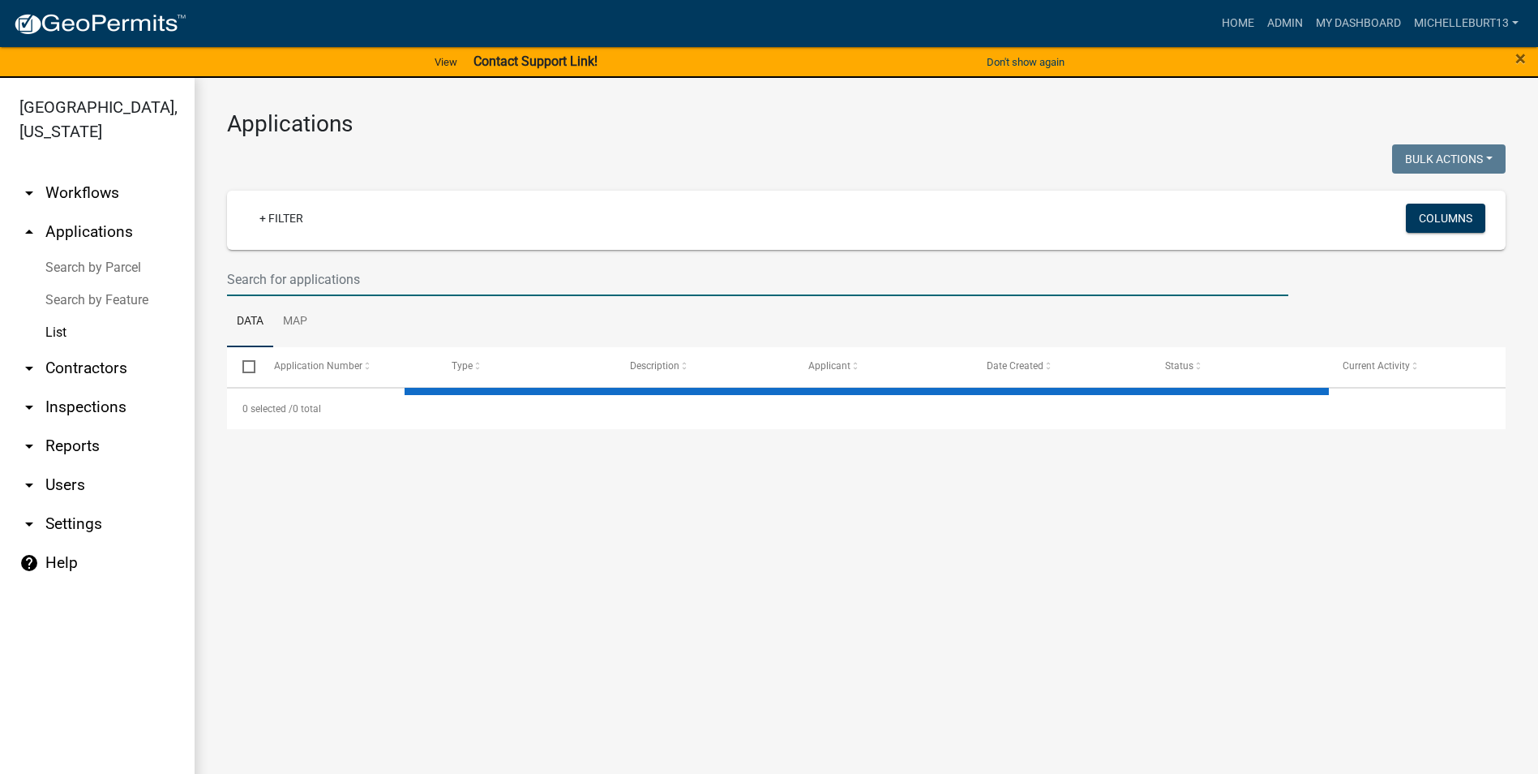
select select "3: 100"
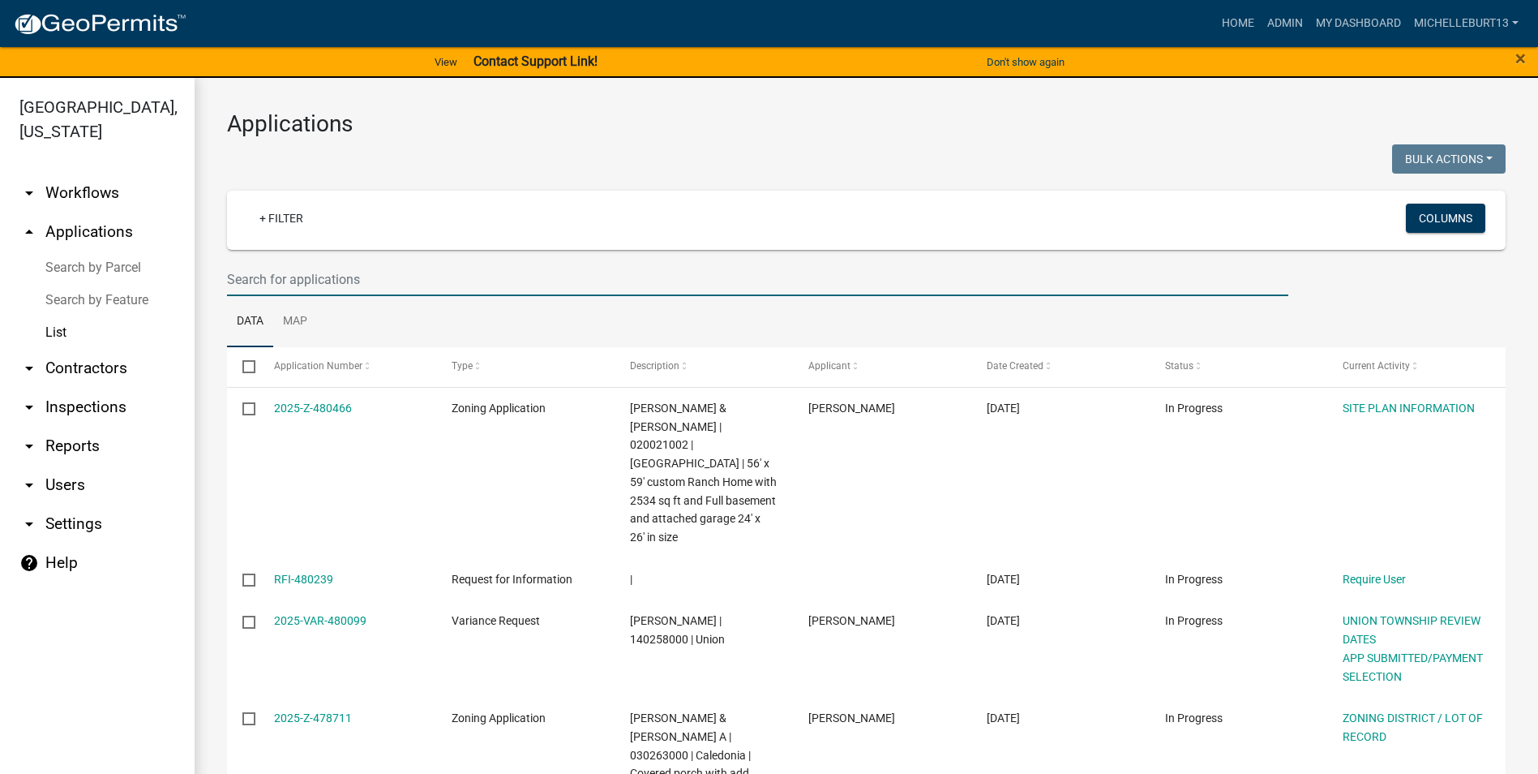
click at [333, 281] on input "text" at bounding box center [758, 279] width 1062 height 33
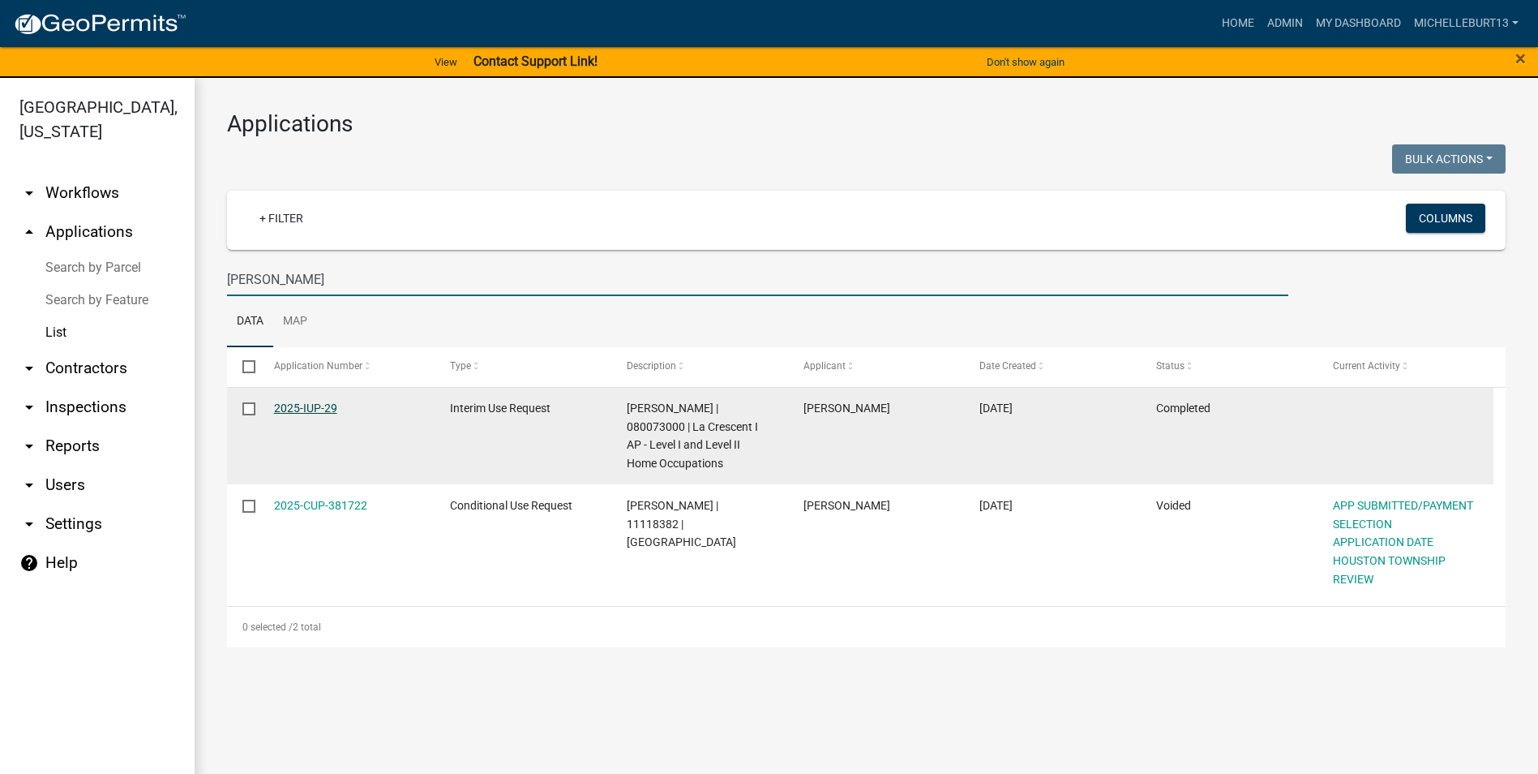
type input "[PERSON_NAME]"
click at [316, 403] on link "2025-IUP-29" at bounding box center [305, 407] width 63 height 13
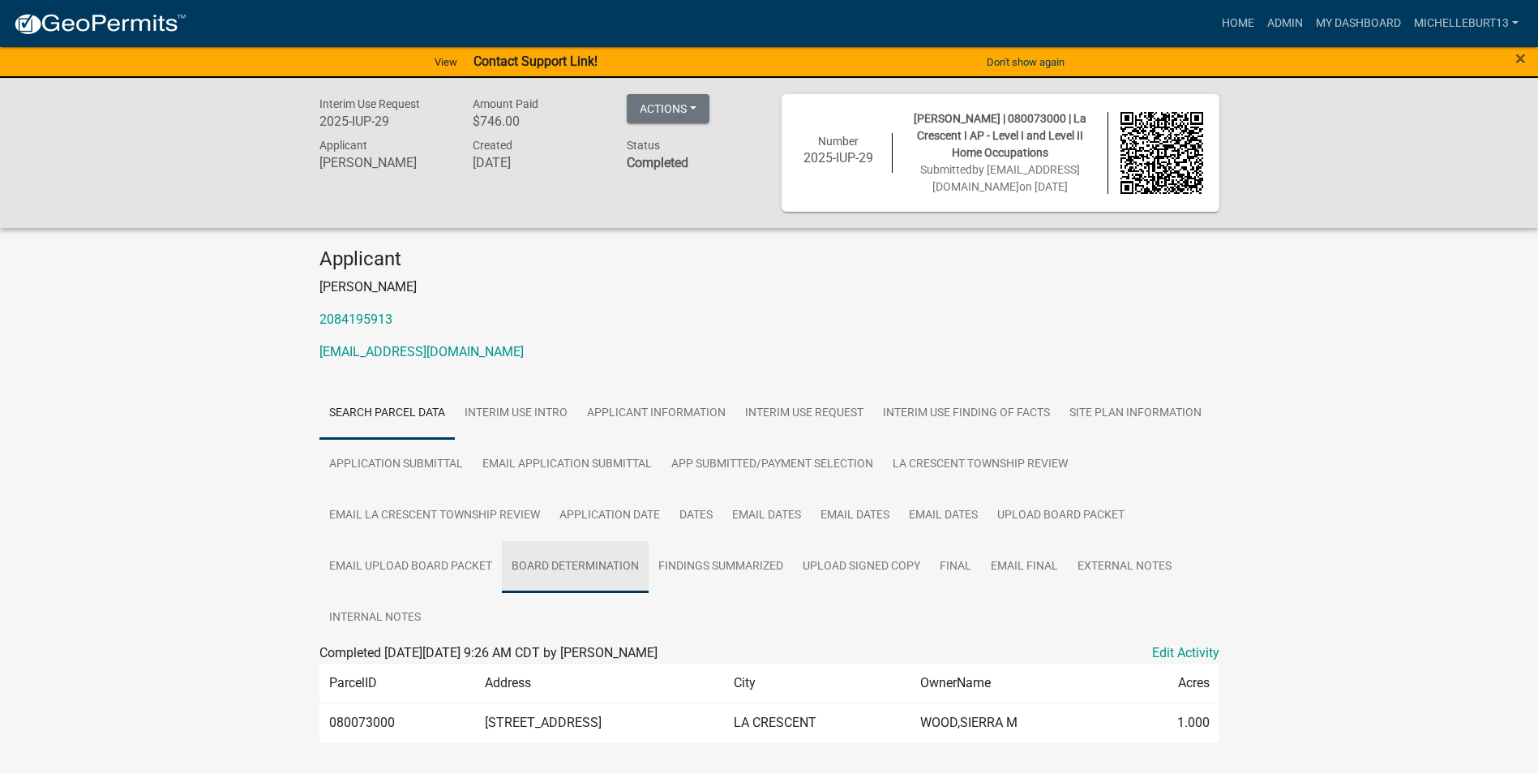
click at [619, 573] on link "BOARD DETERMINATION" at bounding box center [575, 567] width 147 height 52
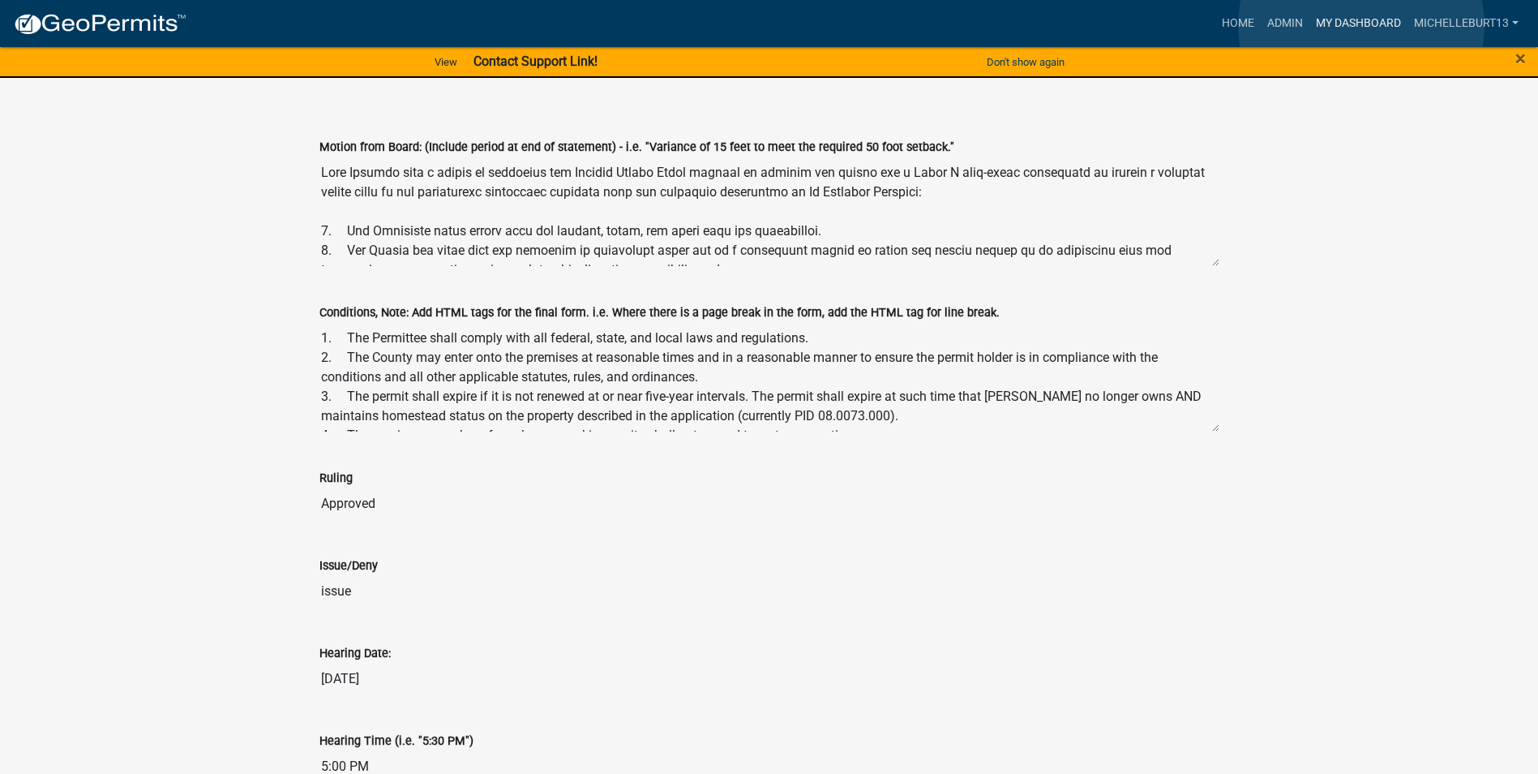
click at [1362, 25] on link "My Dashboard" at bounding box center [1359, 23] width 98 height 31
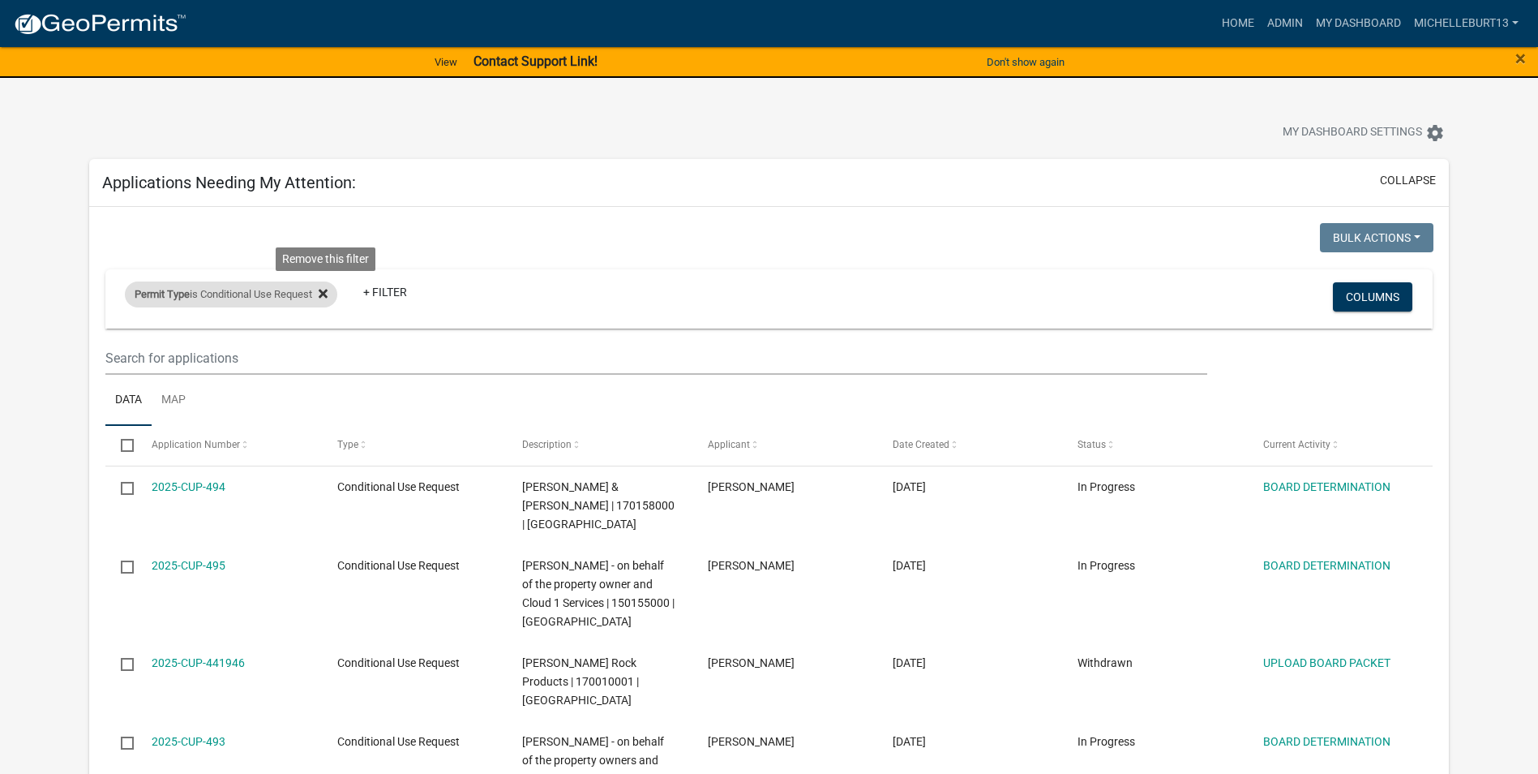
click at [328, 296] on icon at bounding box center [323, 293] width 9 height 9
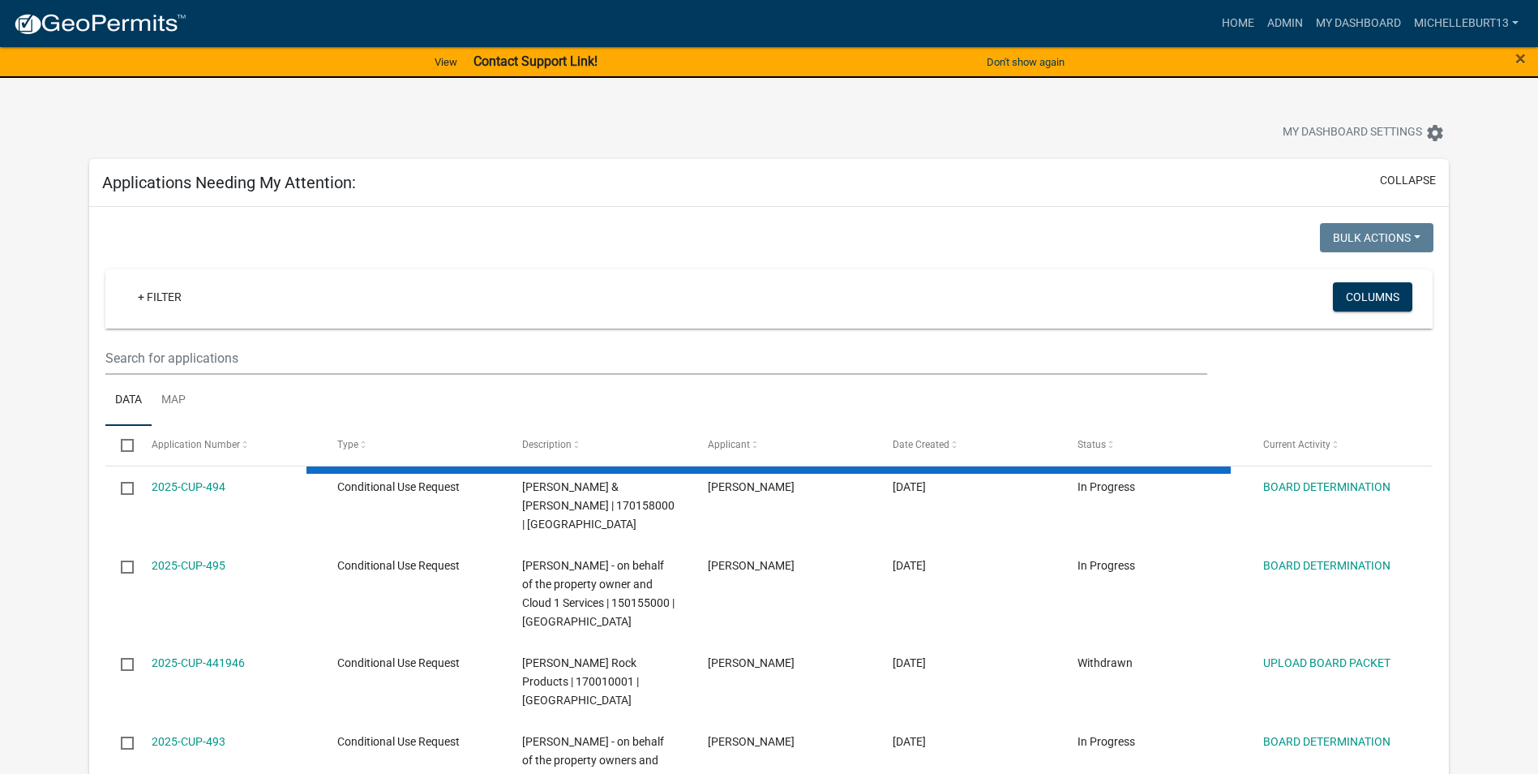
select select "3: 100"
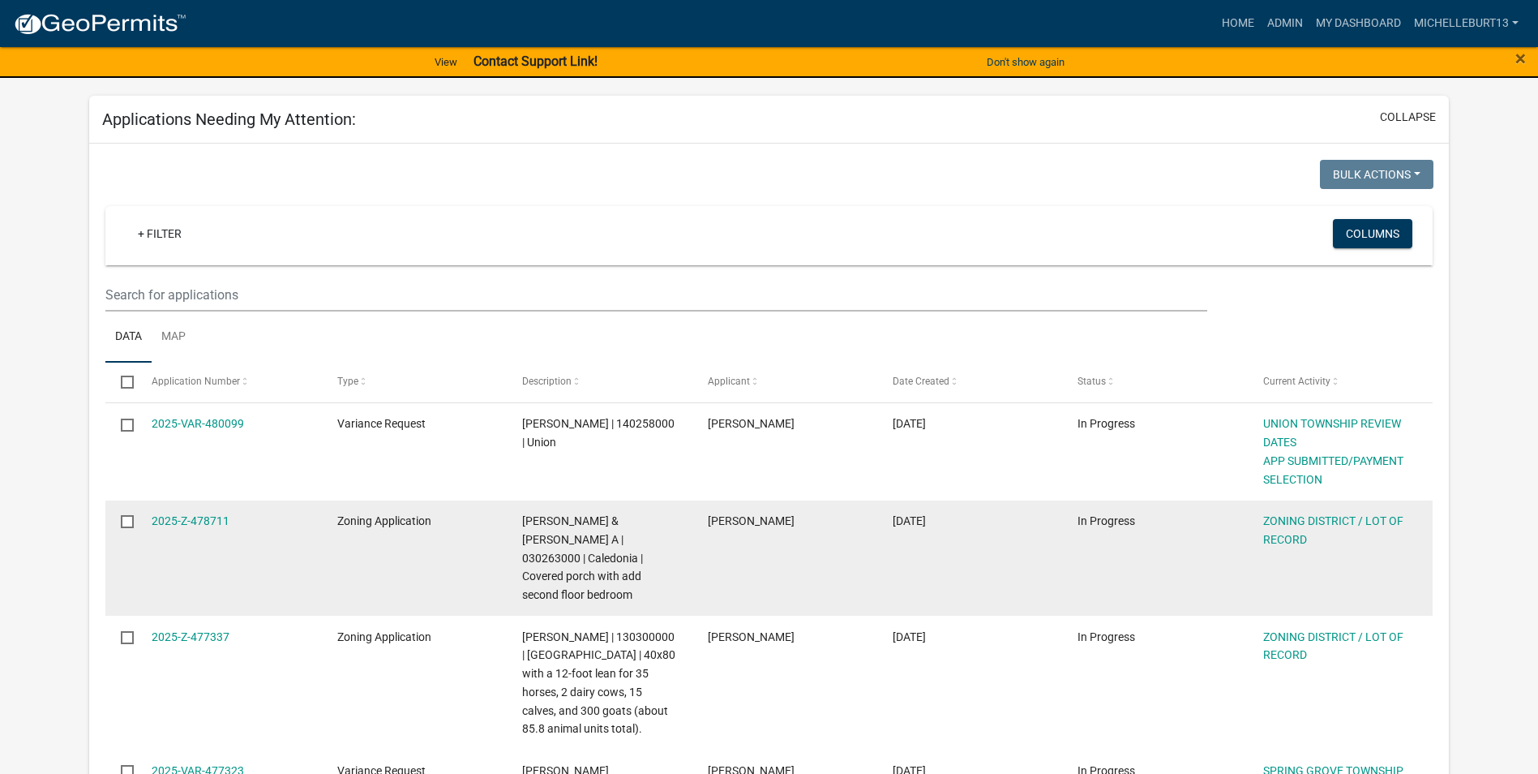
scroll to position [162, 0]
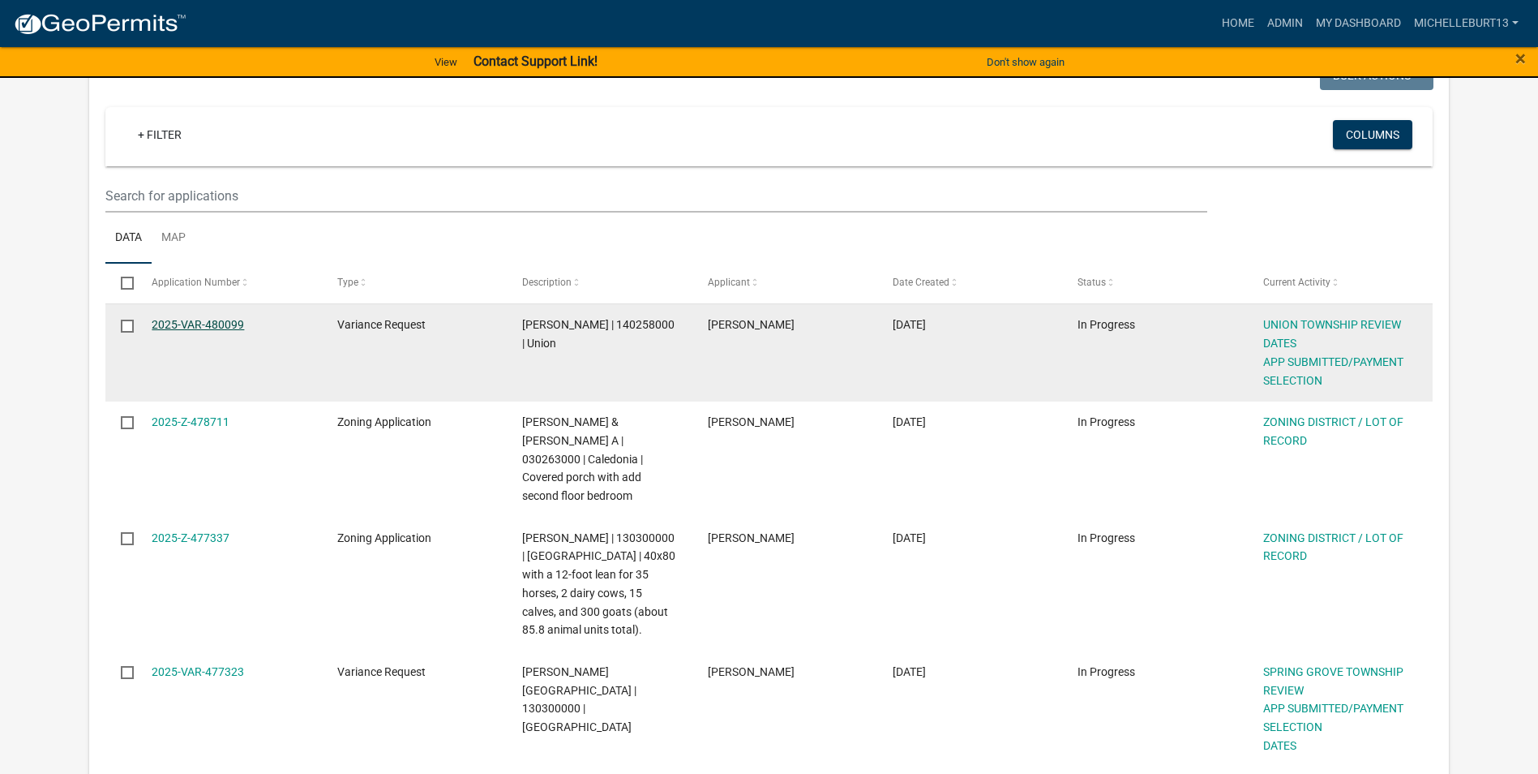
click at [168, 330] on link "2025-VAR-480099" at bounding box center [198, 324] width 92 height 13
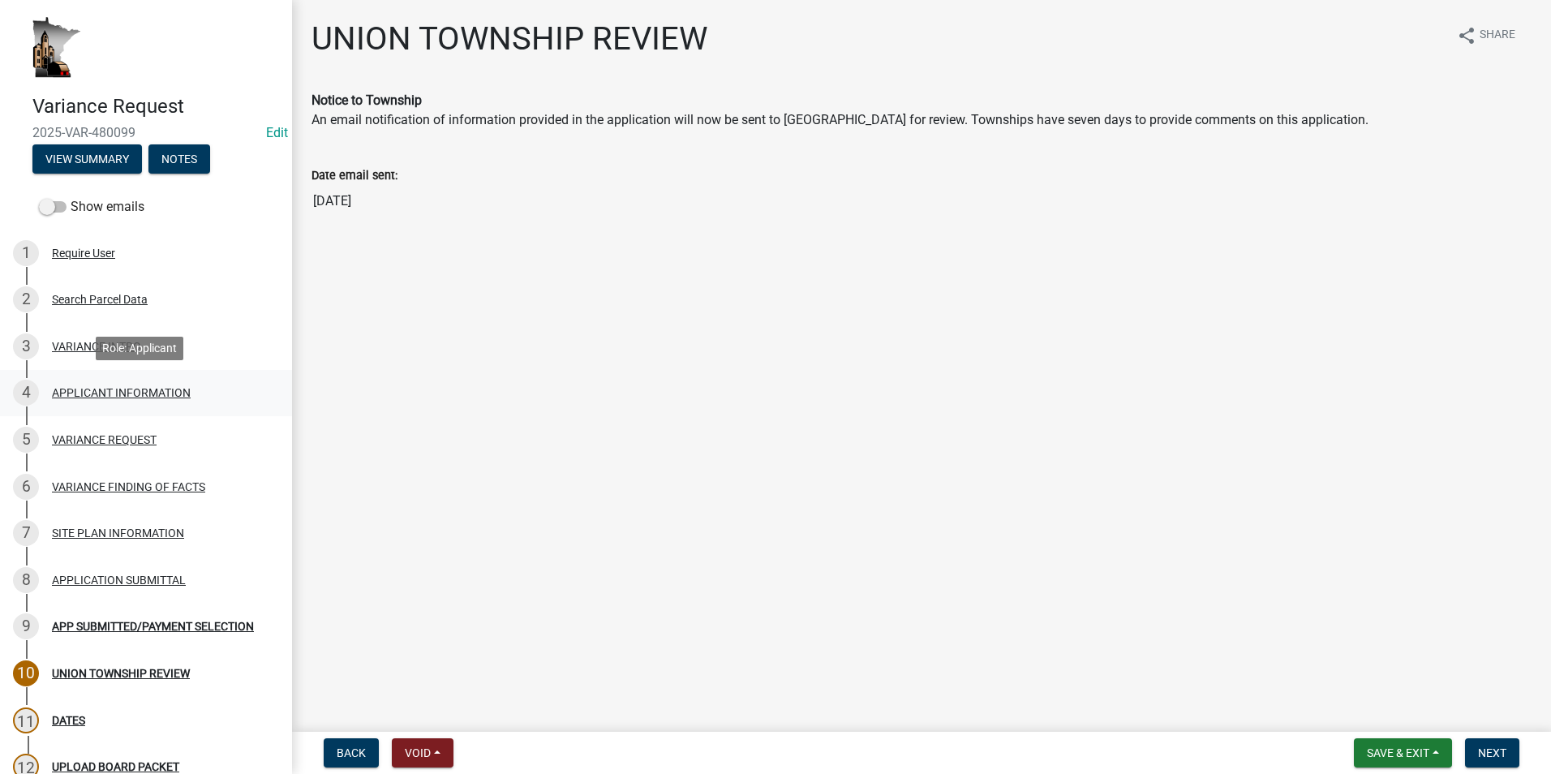
click at [135, 397] on div "APPLICANT INFORMATION" at bounding box center [121, 392] width 139 height 11
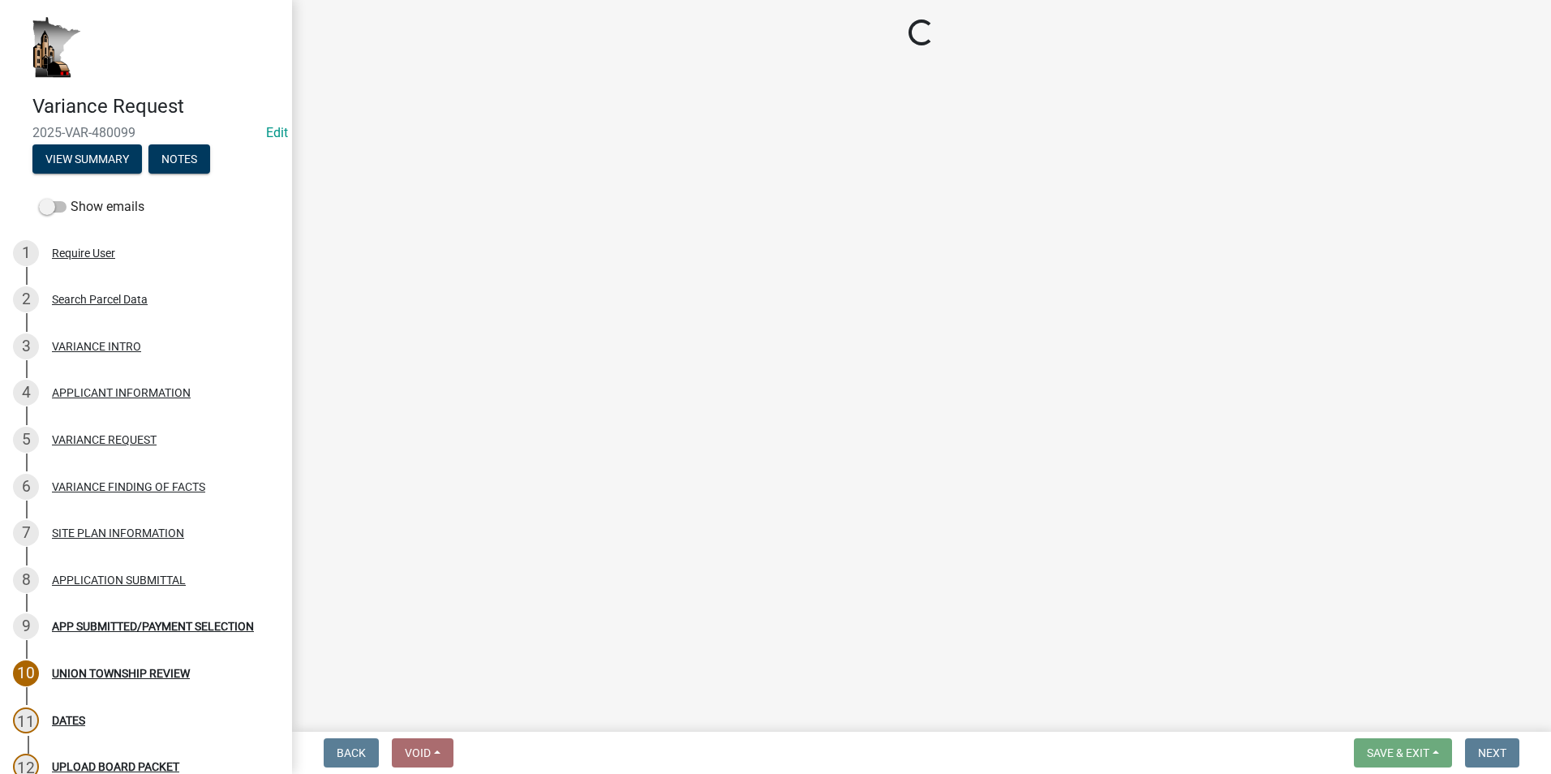
select select "74fadf94-a0d3-49f1-8630-1325ab1771d6"
